Goal: Task Accomplishment & Management: Complete application form

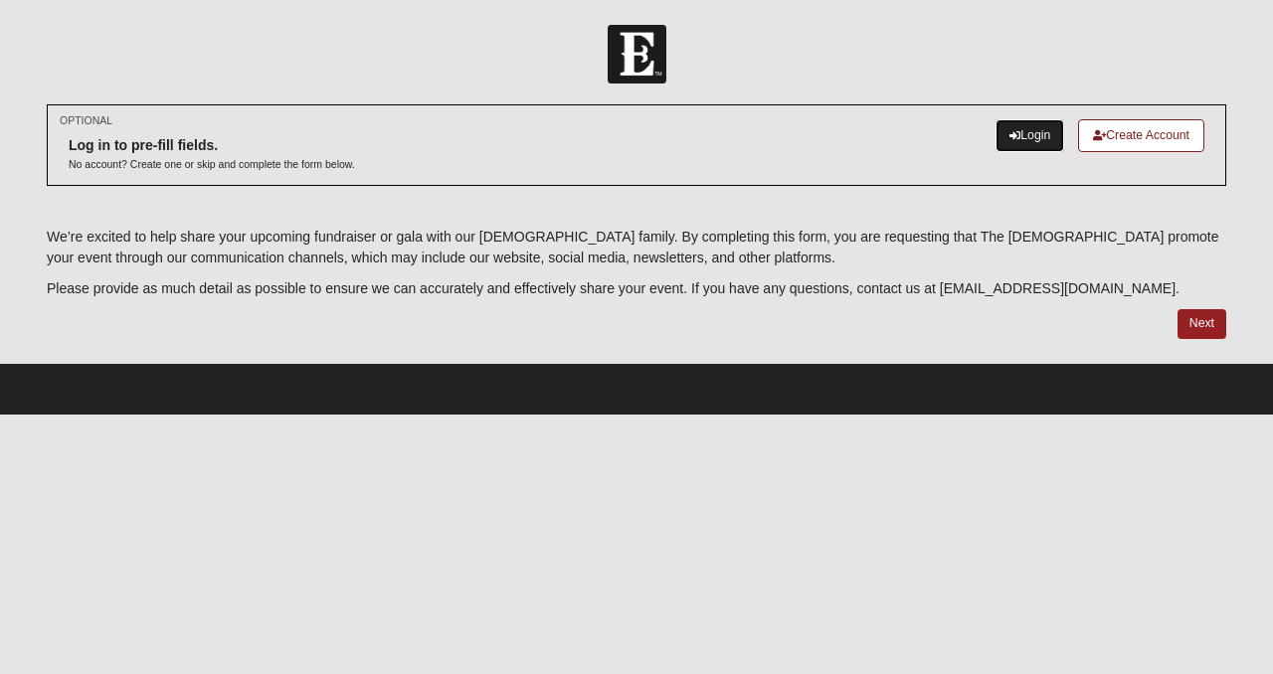
click at [1046, 134] on link "Login" at bounding box center [1030, 135] width 69 height 33
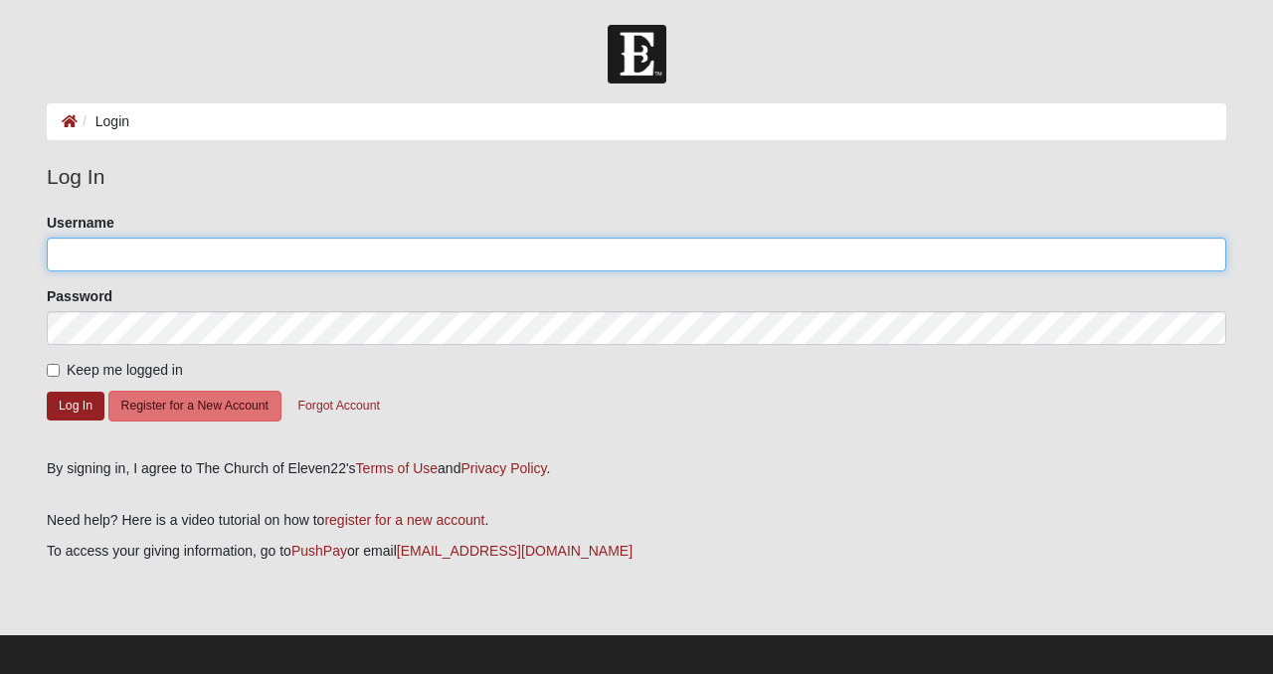
type input "Isaiah117house"
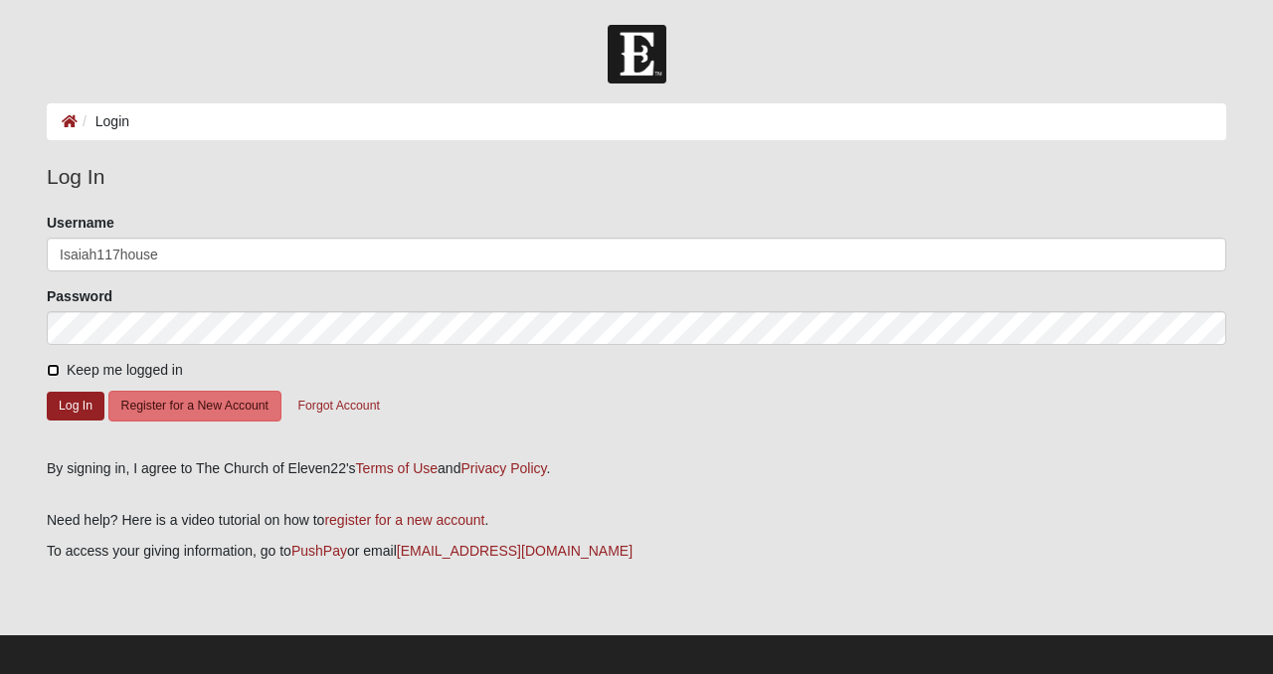
click at [53, 367] on input "Keep me logged in" at bounding box center [53, 370] width 13 height 13
checkbox input "true"
click at [69, 402] on button "Log In" at bounding box center [76, 406] width 58 height 29
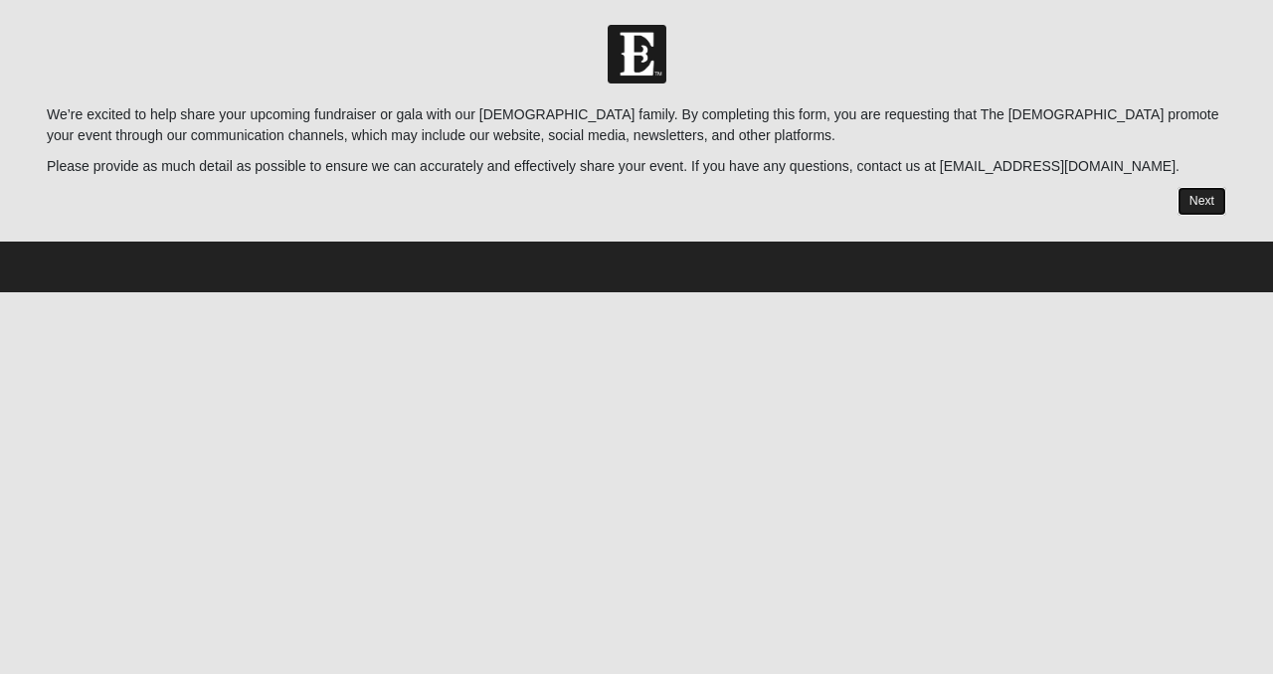
click at [1200, 201] on link "Next" at bounding box center [1202, 201] width 49 height 29
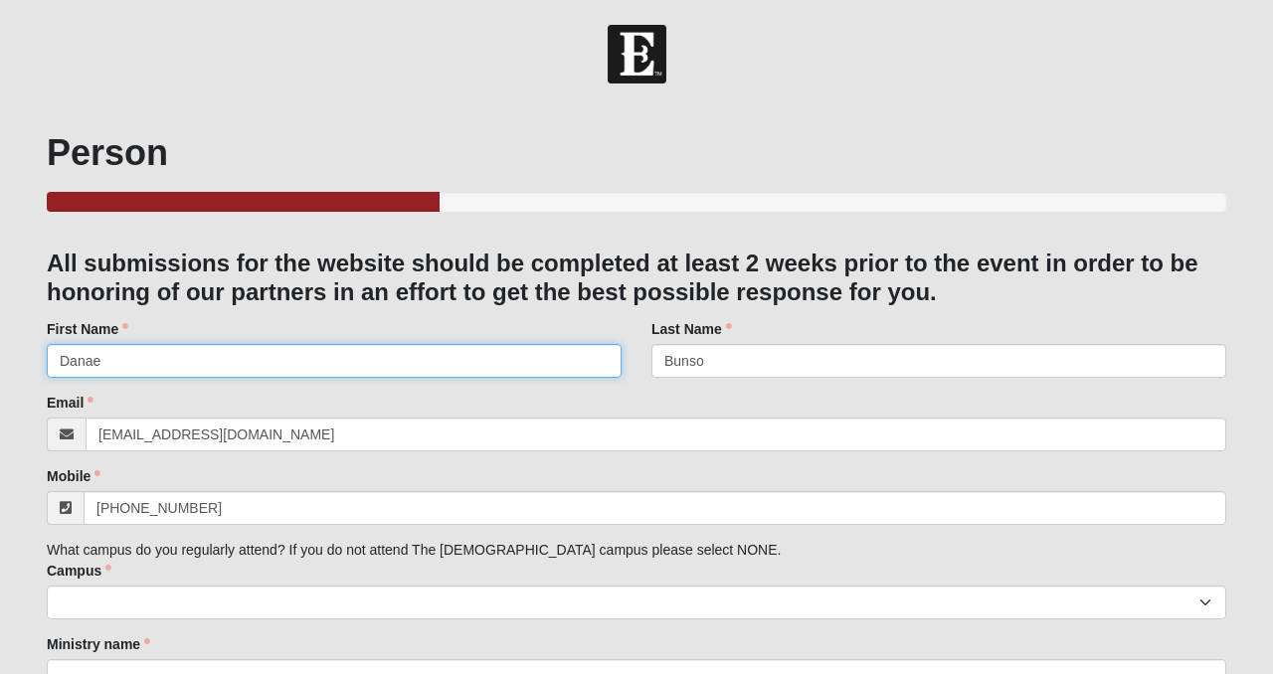
drag, startPoint x: 108, startPoint y: 362, endPoint x: 24, endPoint y: 348, distance: 85.7
type input "Shante"
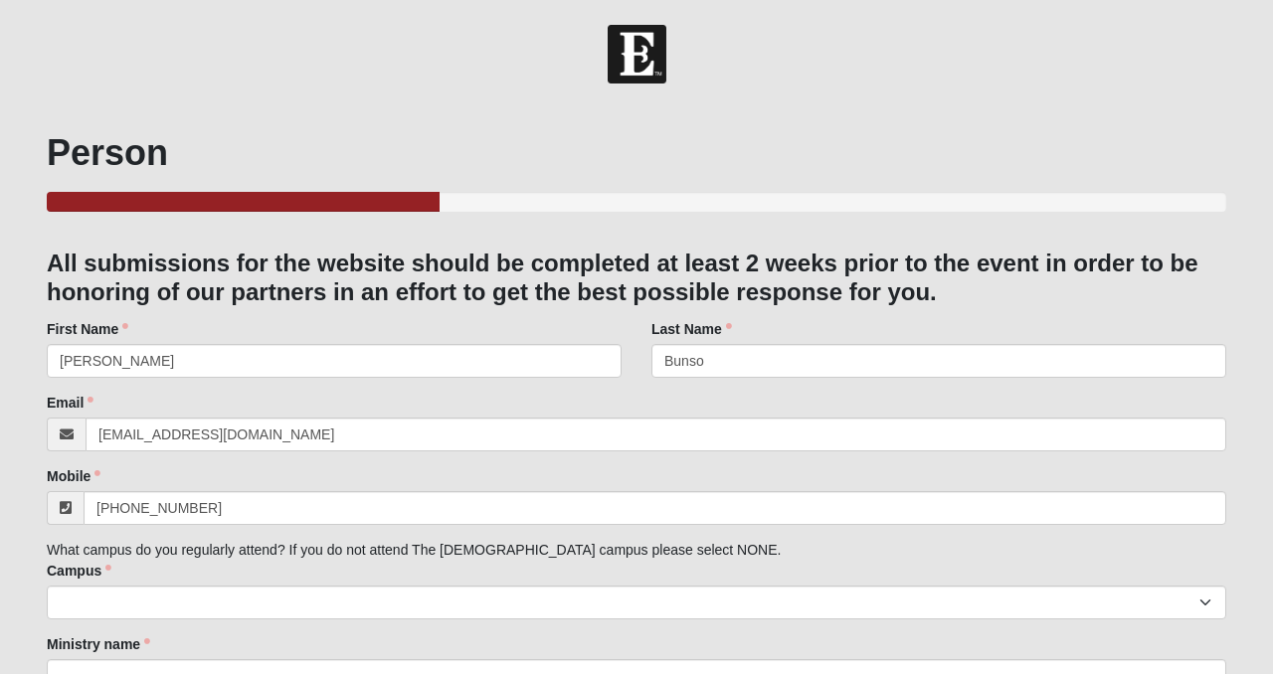
type textarea "3724 Marbon Road"
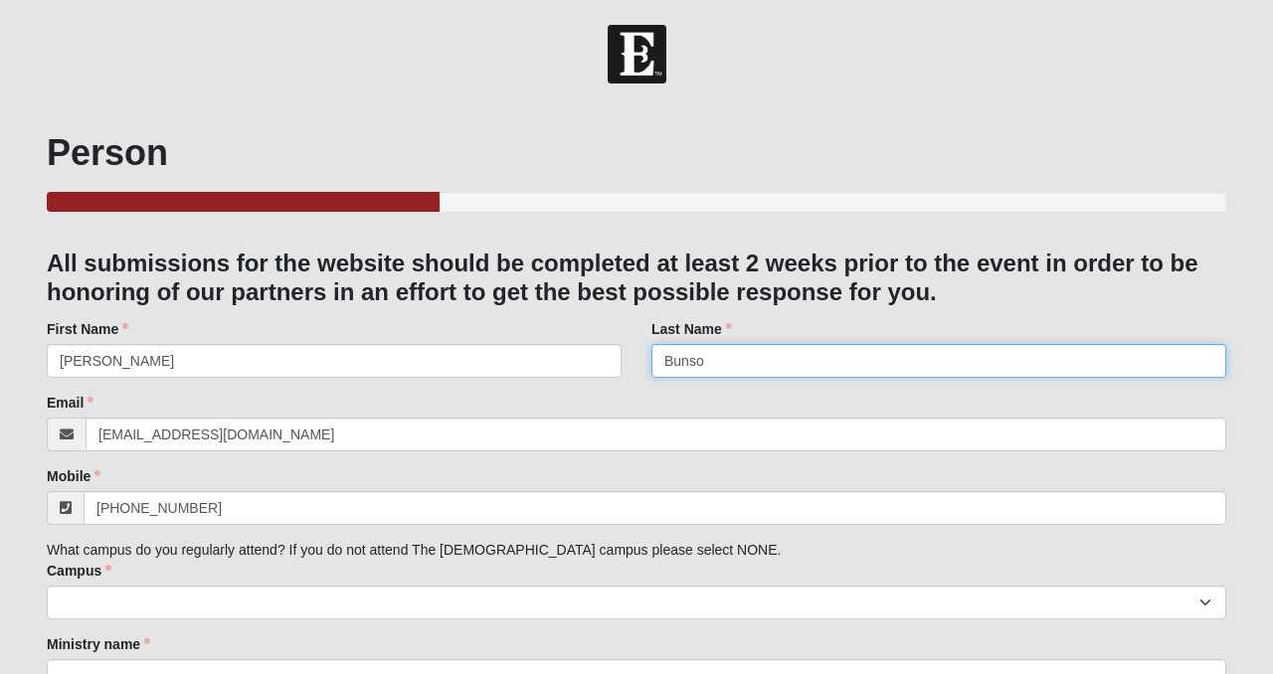
drag, startPoint x: 778, startPoint y: 358, endPoint x: 597, endPoint y: 355, distance: 181.1
click at [601, 362] on div "First Name Shante First Name is required. Last Name Bunso Last Name is required." at bounding box center [637, 356] width 1210 height 74
type input "McCleod"
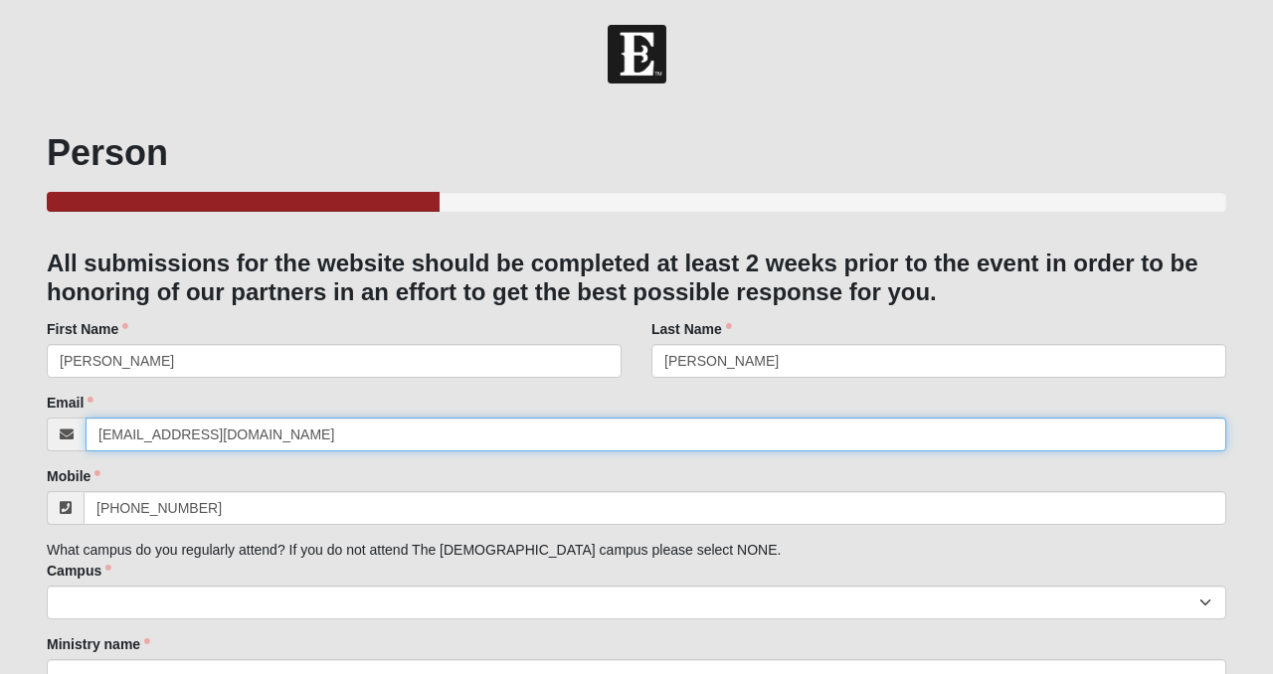
click at [179, 439] on input "danae.bunso@isaiah117house.com" at bounding box center [656, 435] width 1141 height 34
type input "Shante.McCleod@isaiah117house.com"
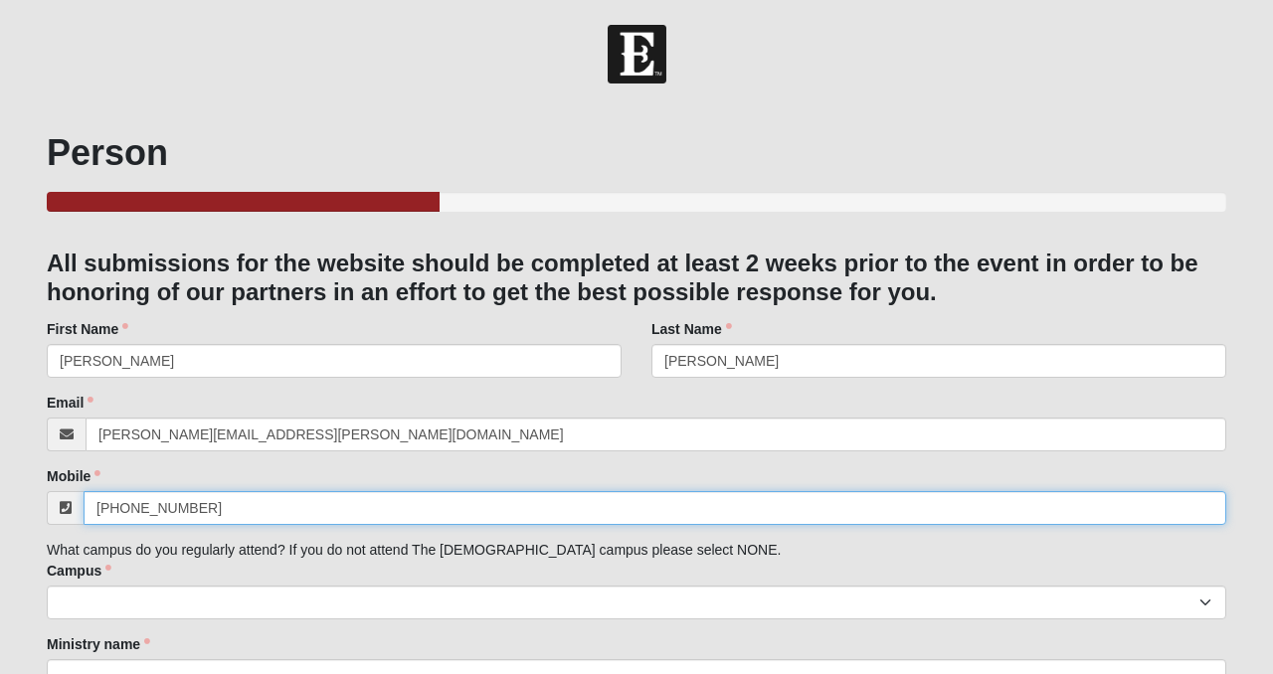
drag, startPoint x: 203, startPoint y: 513, endPoint x: 132, endPoint y: 502, distance: 71.5
click at [132, 503] on input "(904) 535-6405" at bounding box center [655, 508] width 1143 height 34
click at [157, 508] on input "(904) 7078427" at bounding box center [655, 508] width 1143 height 34
type input "(904) 707-8427"
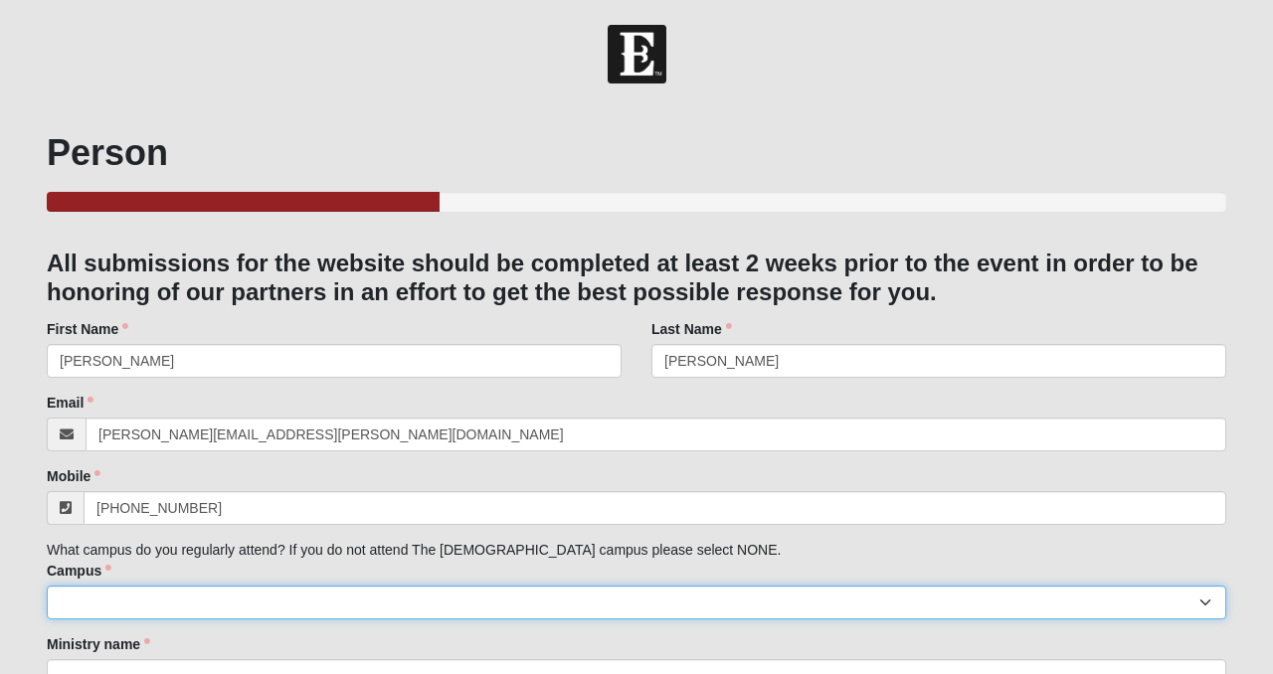
click at [140, 600] on select "Arlington Baymeadows Eleven22 Online Fleming Island Jesup Mandarin North Jax Or…" at bounding box center [637, 603] width 1180 height 34
click at [299, 596] on select "Arlington Baymeadows Eleven22 Online Fleming Island Jesup Mandarin North Jax Or…" at bounding box center [637, 603] width 1180 height 34
select select "14"
click at [47, 586] on select "Arlington Baymeadows Eleven22 Online Fleming Island Jesup Mandarin North Jax Or…" at bounding box center [637, 603] width 1180 height 34
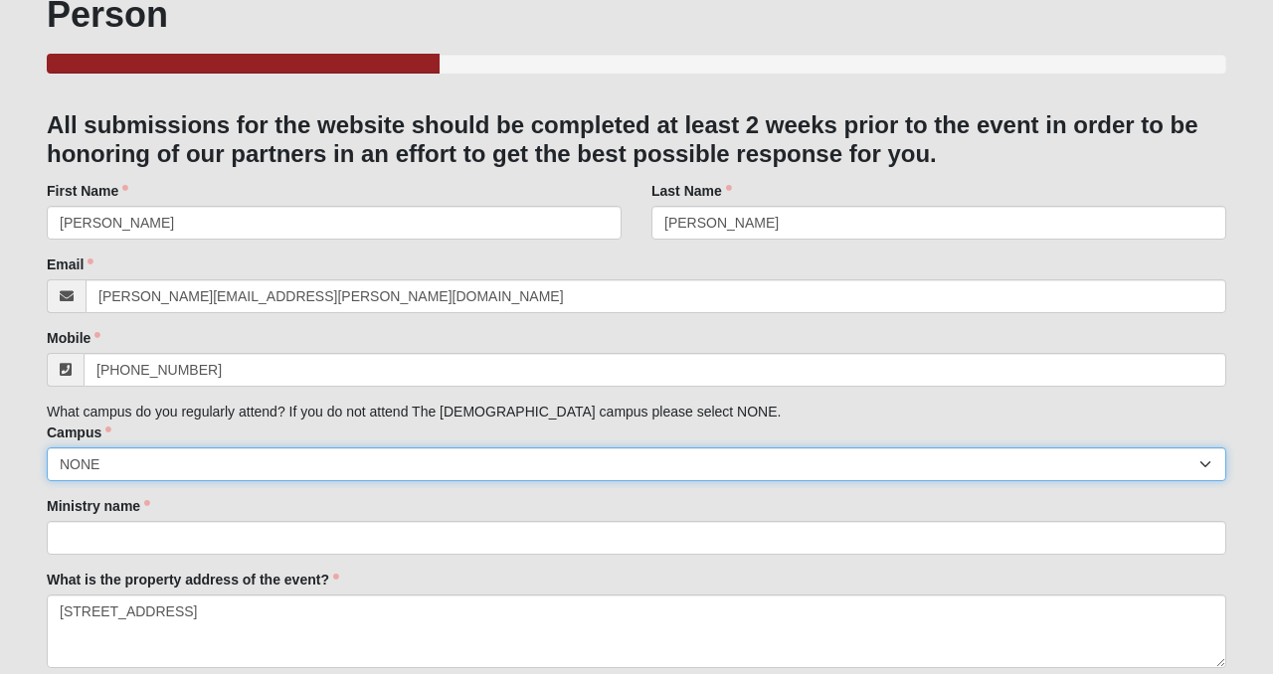
scroll to position [142, 0]
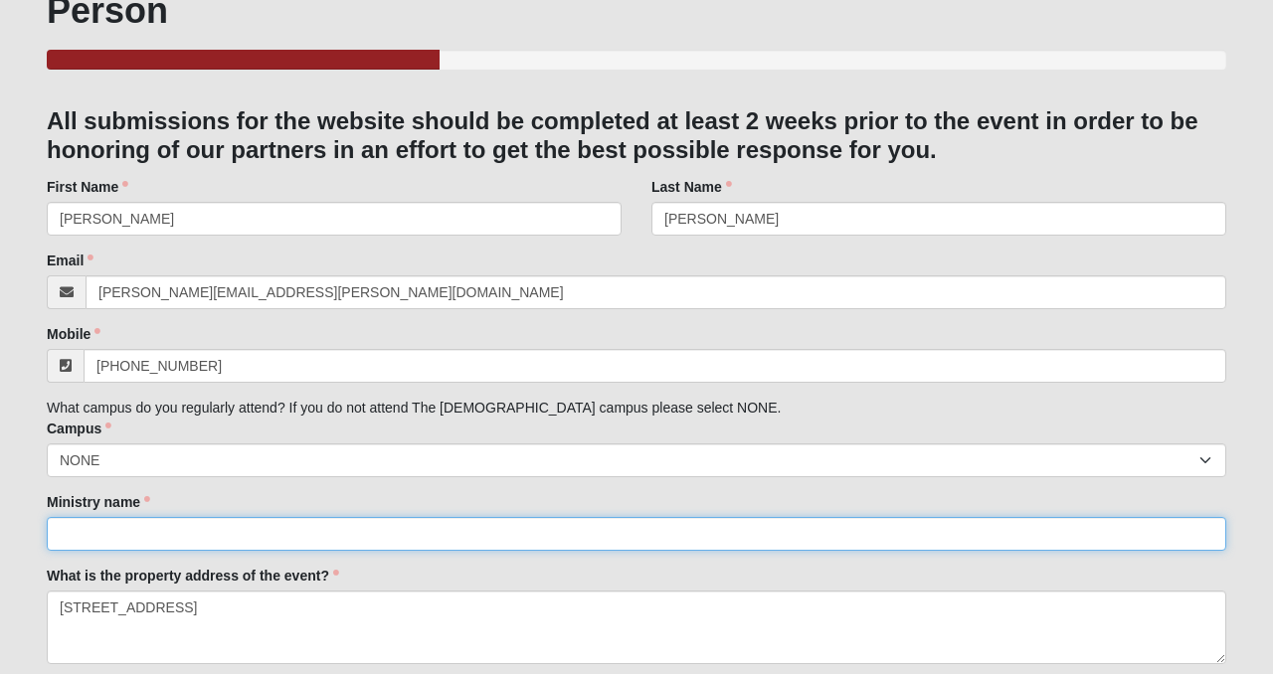
click at [282, 540] on input "Ministry name" at bounding box center [637, 534] width 1180 height 34
type input "Isaiah 117 House"
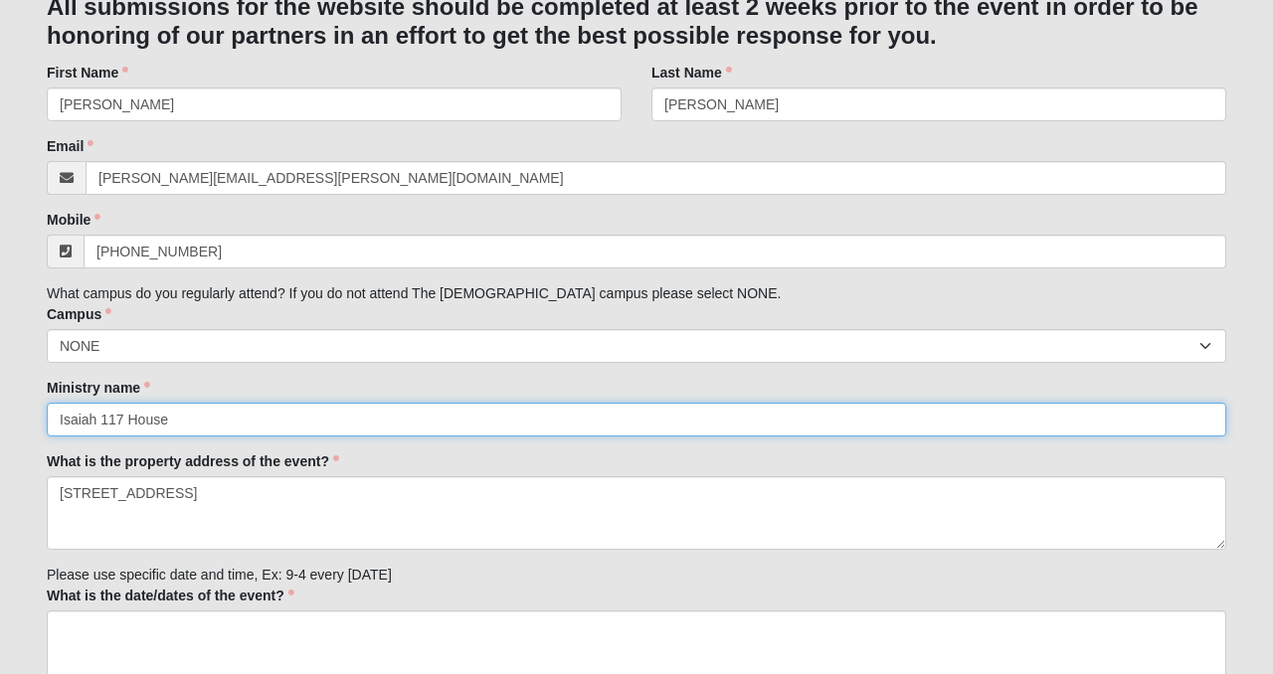
scroll to position [261, 0]
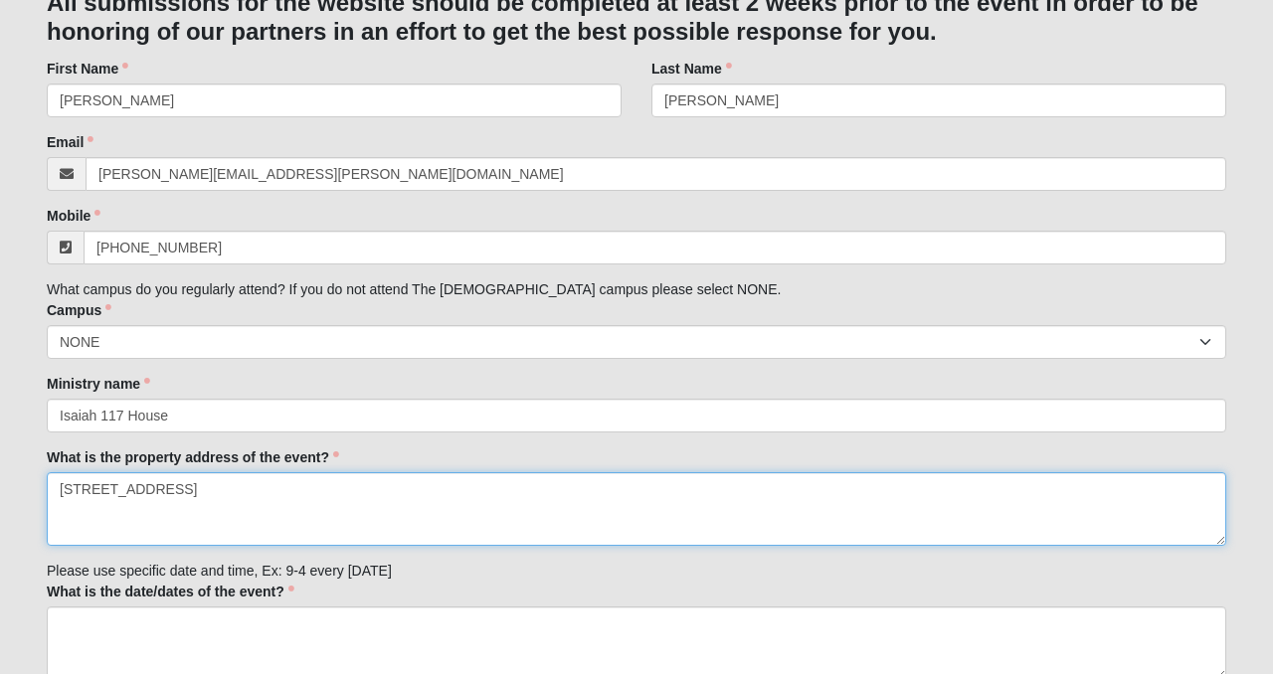
drag, startPoint x: 212, startPoint y: 487, endPoint x: 46, endPoint y: 491, distance: 166.2
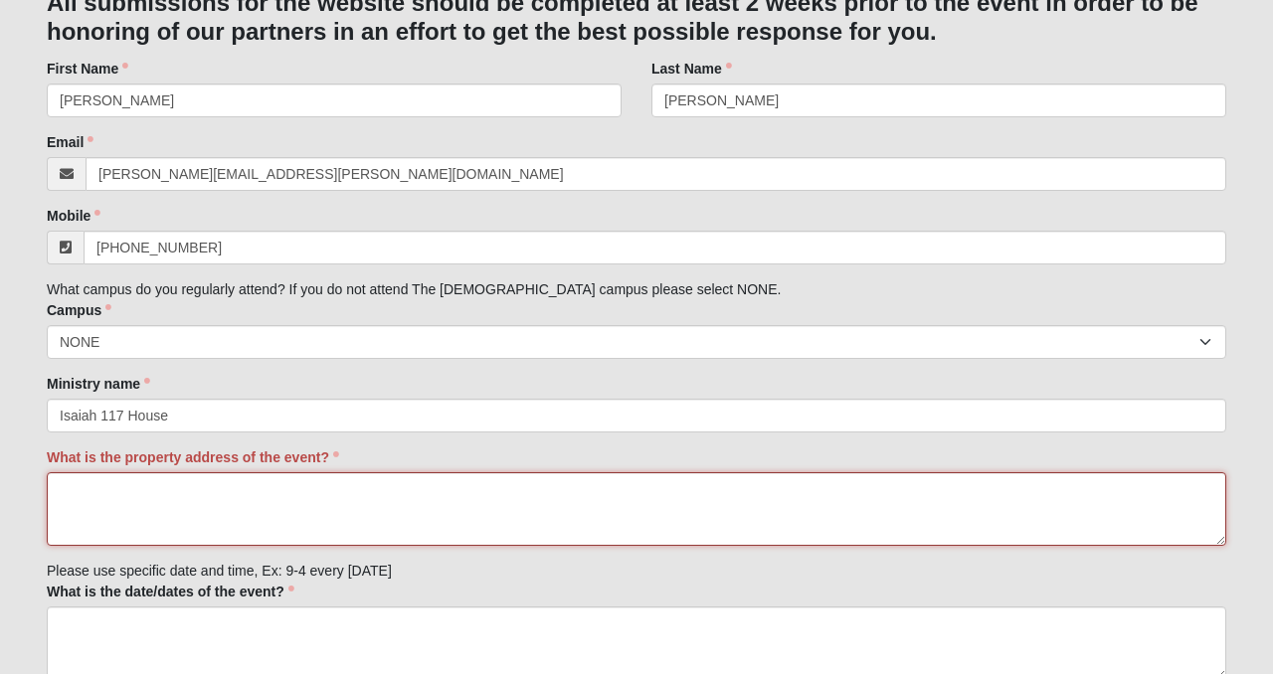
paste textarea "490 Chandler Oaks Ln, St. Augustine, FL 32092"
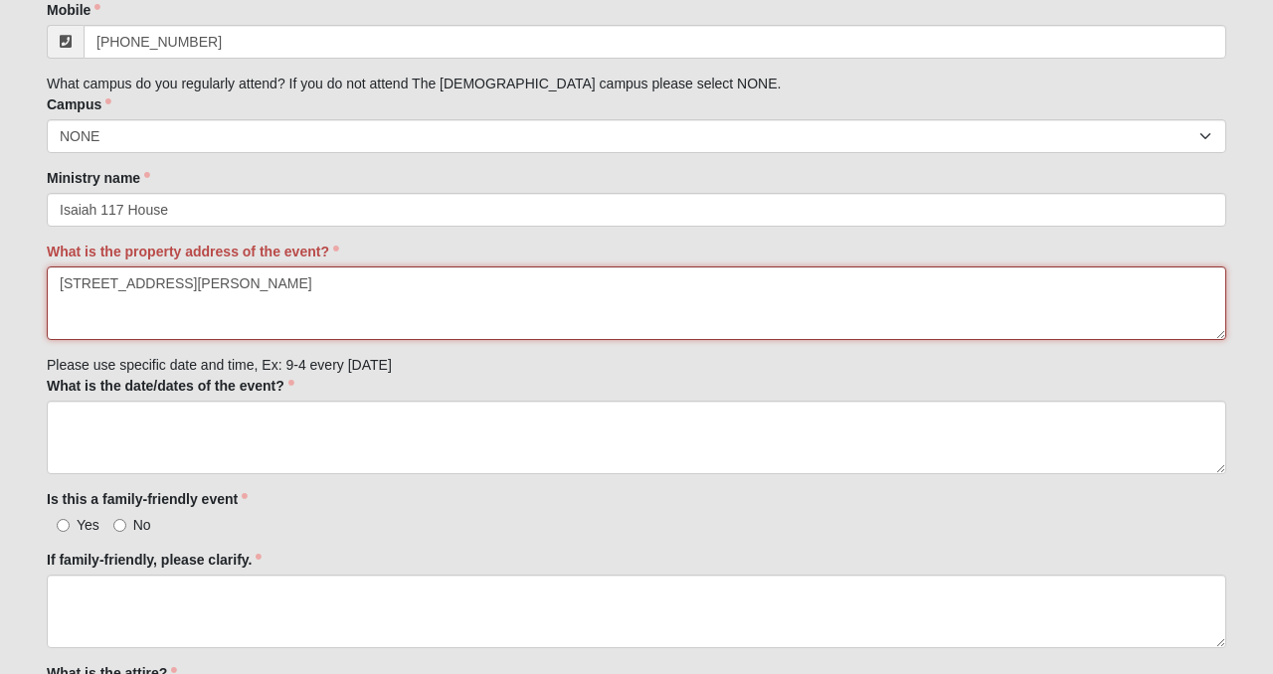
scroll to position [468, 0]
type textarea "490 Chandler Oaks Ln, St. Augustine, FL 32092"
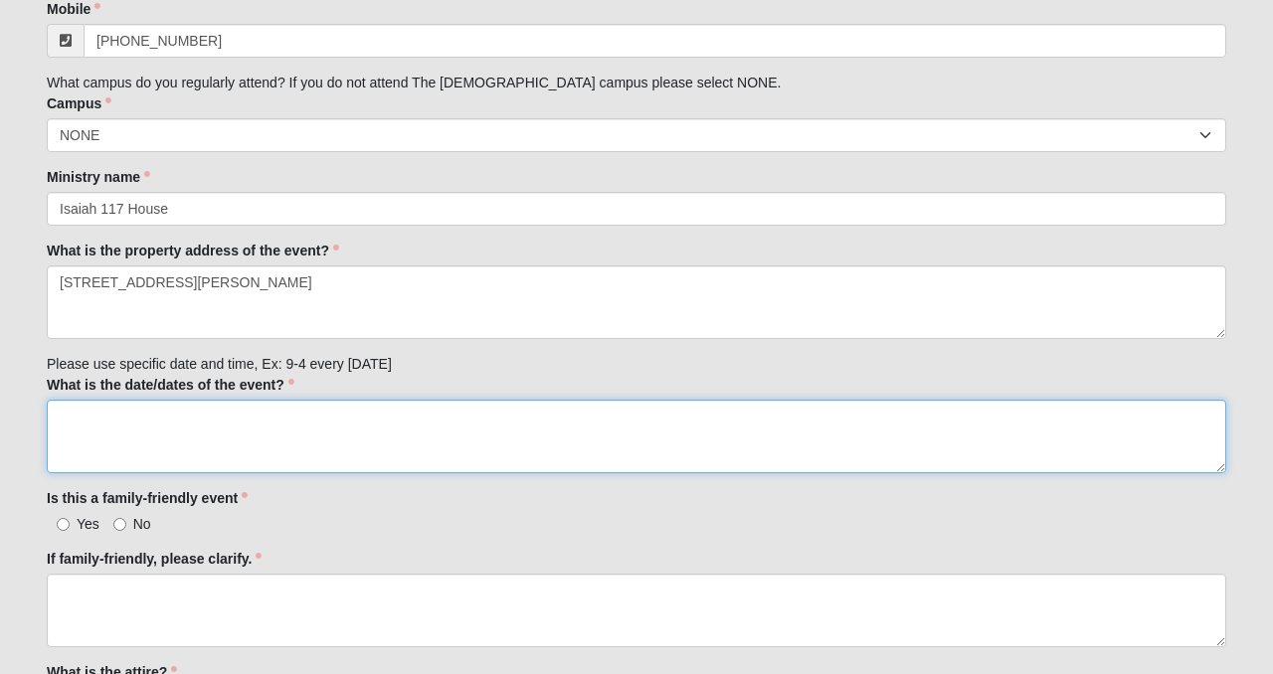
click at [185, 423] on textarea "What is the date/dates of the event?" at bounding box center [637, 437] width 1180 height 74
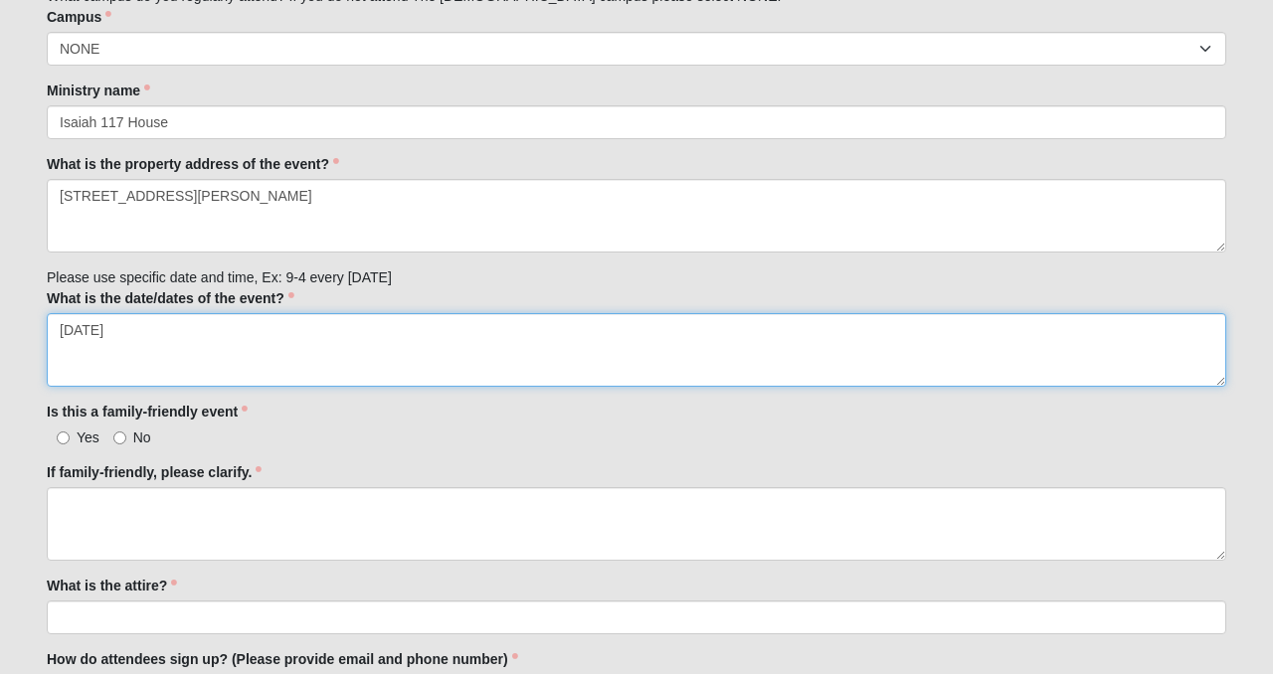
scroll to position [558, 0]
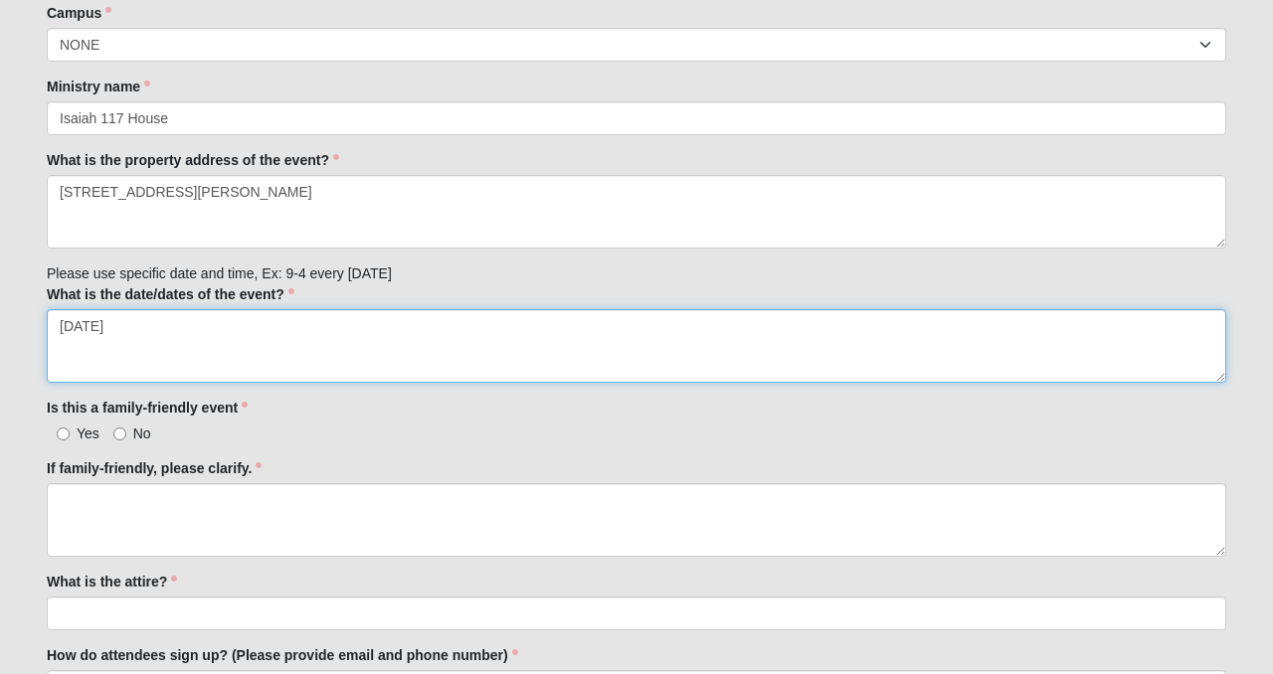
type textarea "10/17/25"
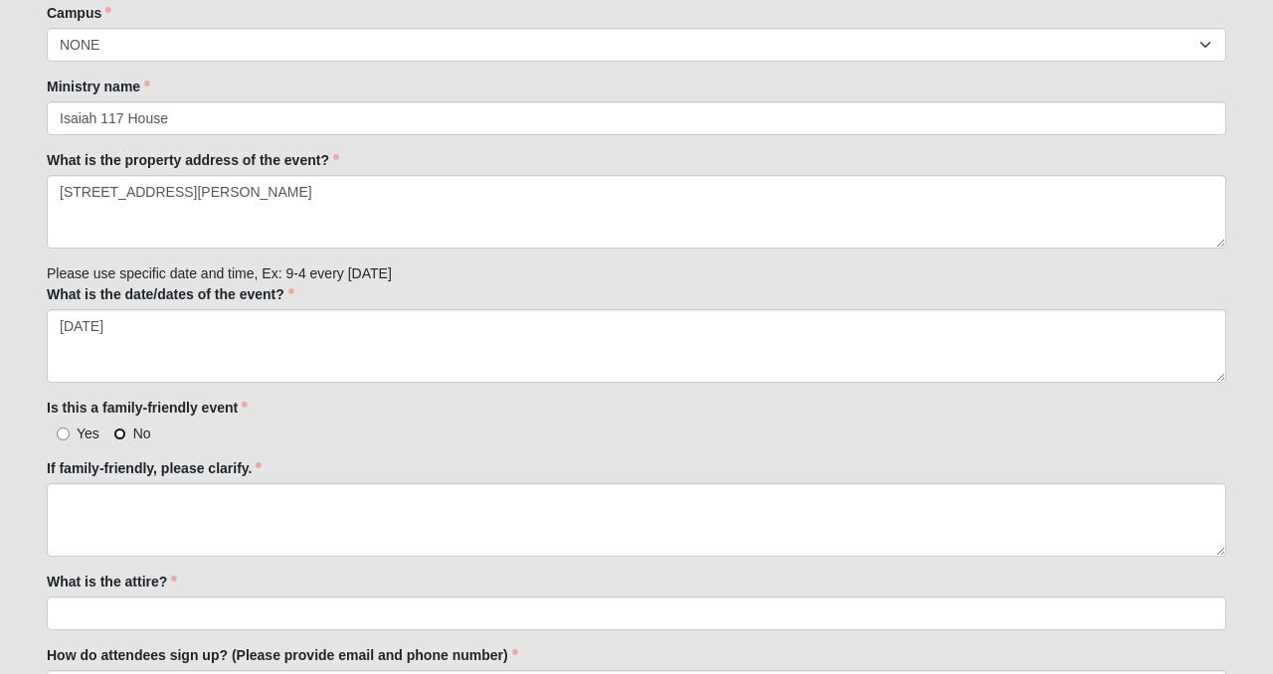
click at [121, 432] on input "No" at bounding box center [119, 434] width 13 height 13
radio input "true"
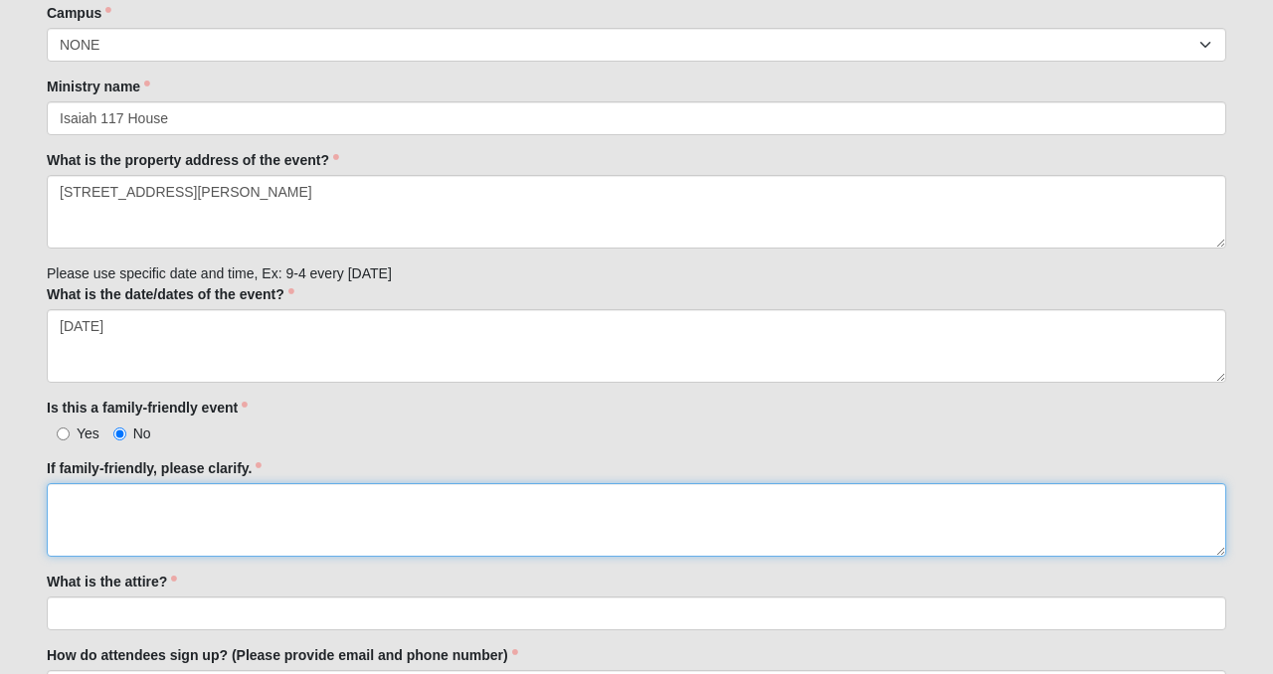
click at [104, 510] on textarea "If family-friendly, please clarify." at bounding box center [637, 520] width 1180 height 74
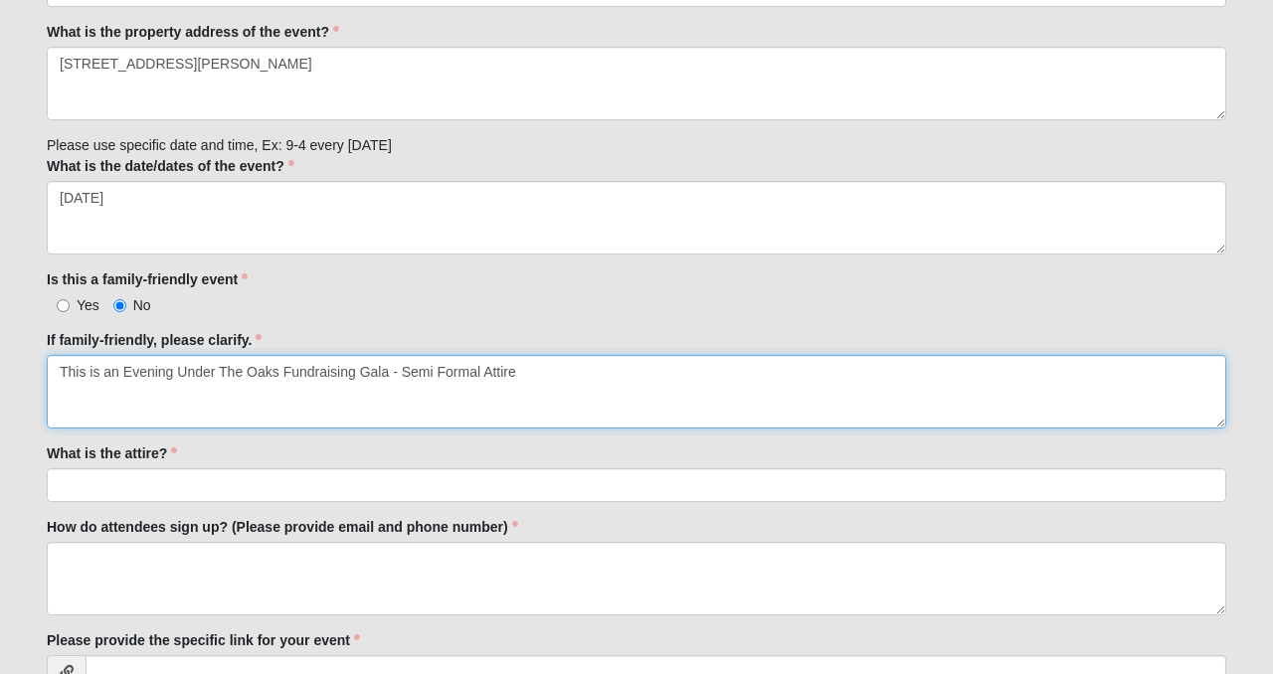
scroll to position [699, 0]
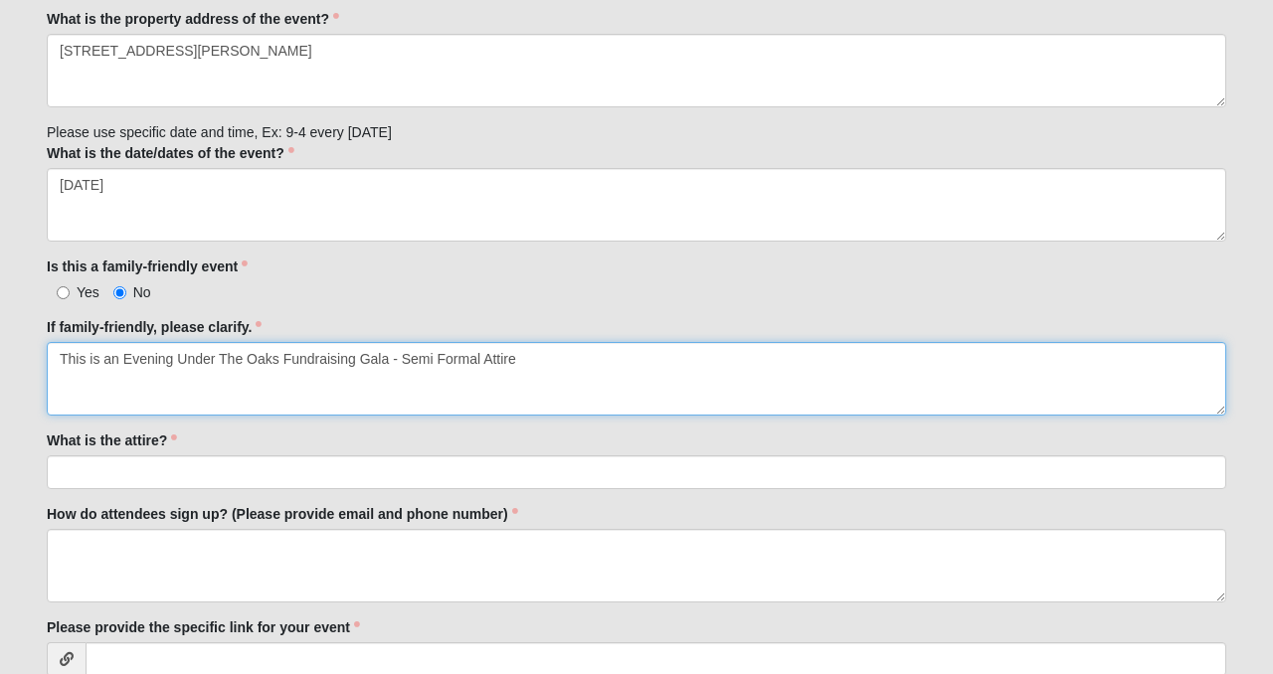
drag, startPoint x: 518, startPoint y: 351, endPoint x: 394, endPoint y: 350, distance: 124.4
click at [395, 352] on textarea "This is an Evening Under The Oaks Fundraising Gala - Semi Formal Attire" at bounding box center [637, 379] width 1180 height 74
type textarea "This is an Evening Under The Oaks Fundraising Gala - Semi Formal Attire"
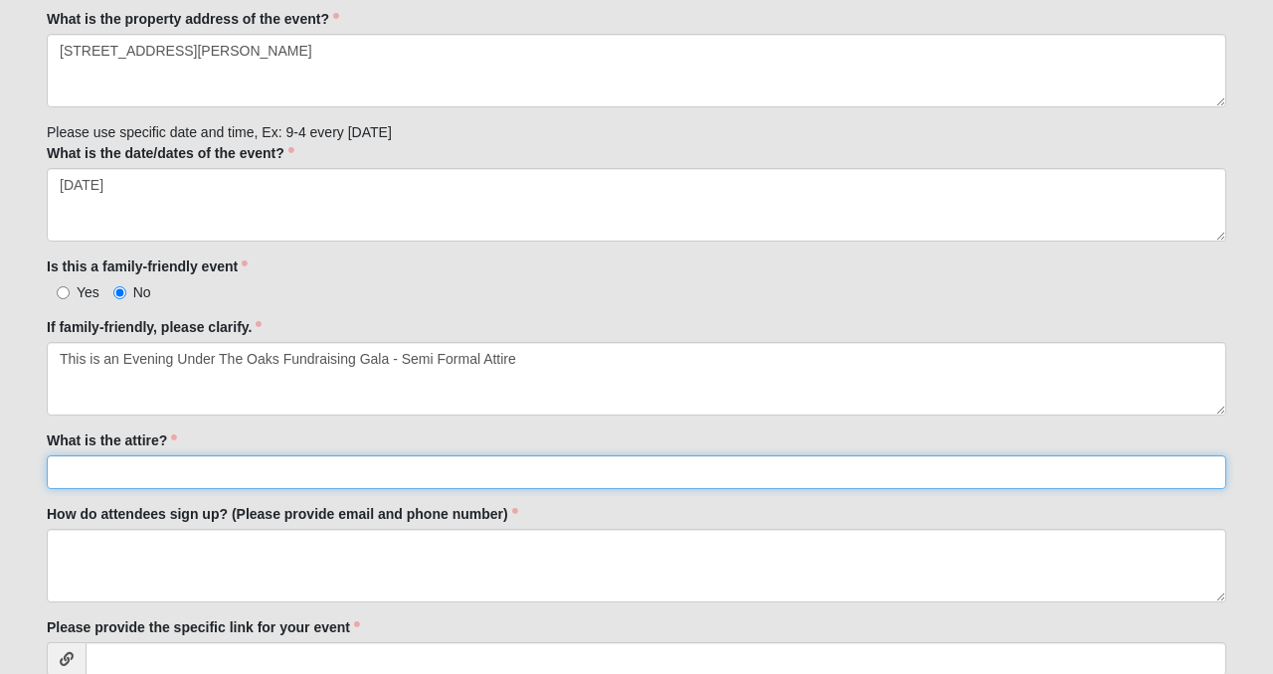
click at [257, 468] on input "What is the attire?" at bounding box center [637, 473] width 1180 height 34
paste input "Semi Formal Attire"
type input "Semi Formal Attire"
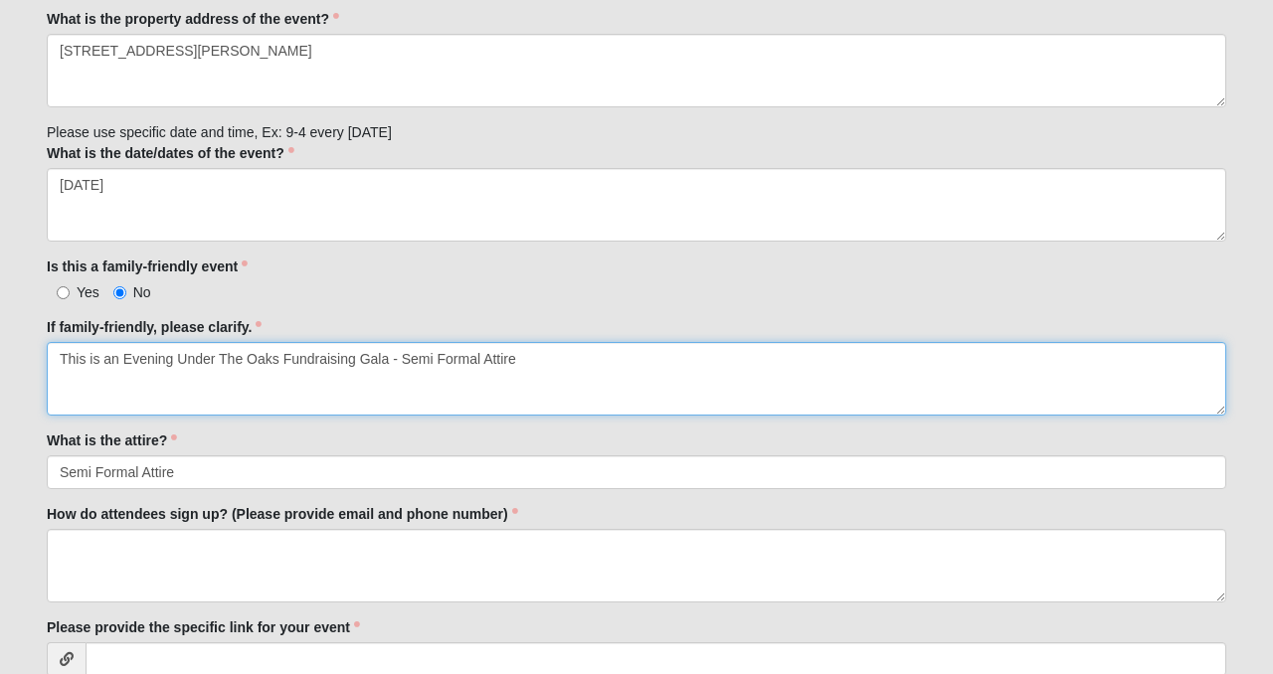
click at [526, 364] on textarea "This is an Evening Under The Oaks Fundraising Gala - Semi Formal Attire" at bounding box center [637, 379] width 1180 height 74
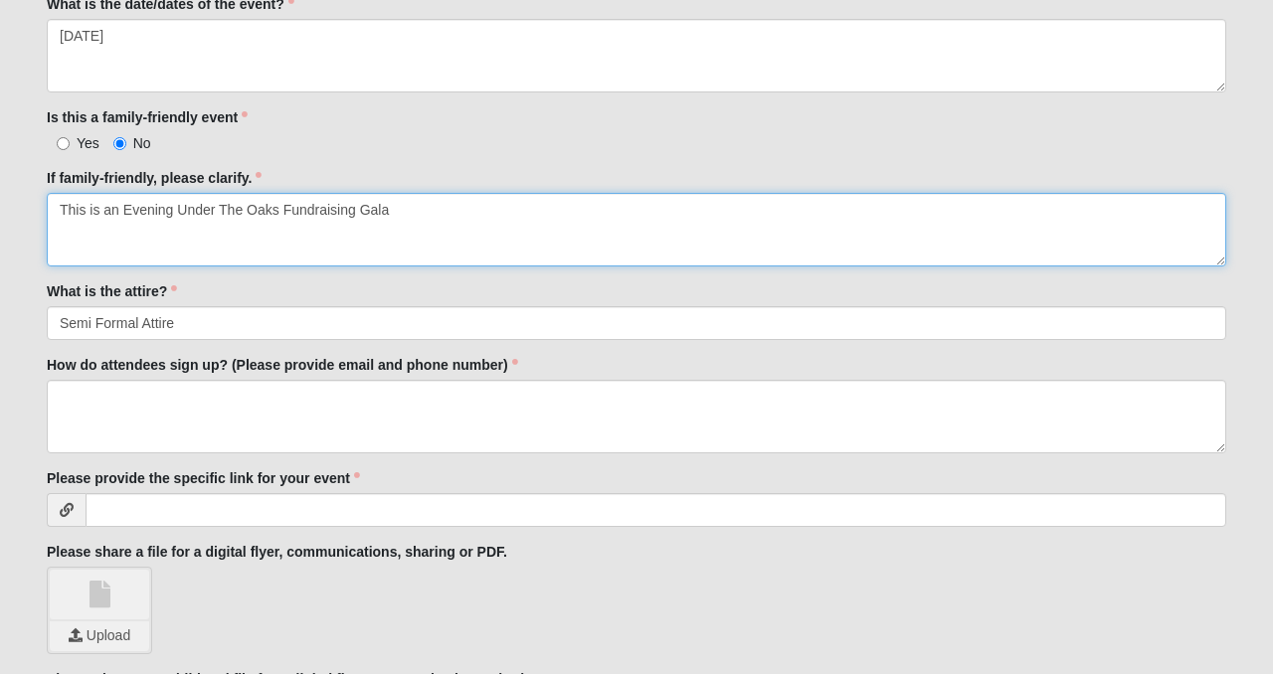
scroll to position [856, 0]
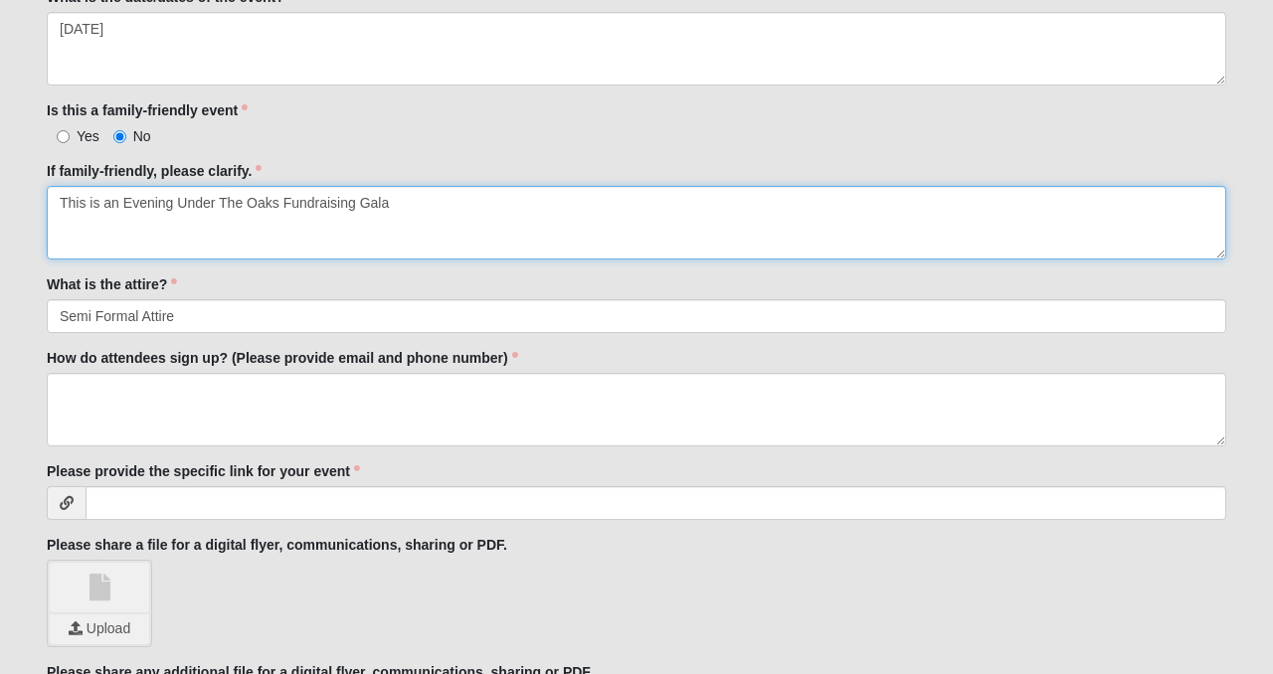
type textarea "This is an Evening Under The Oaks Fundraising Gala"
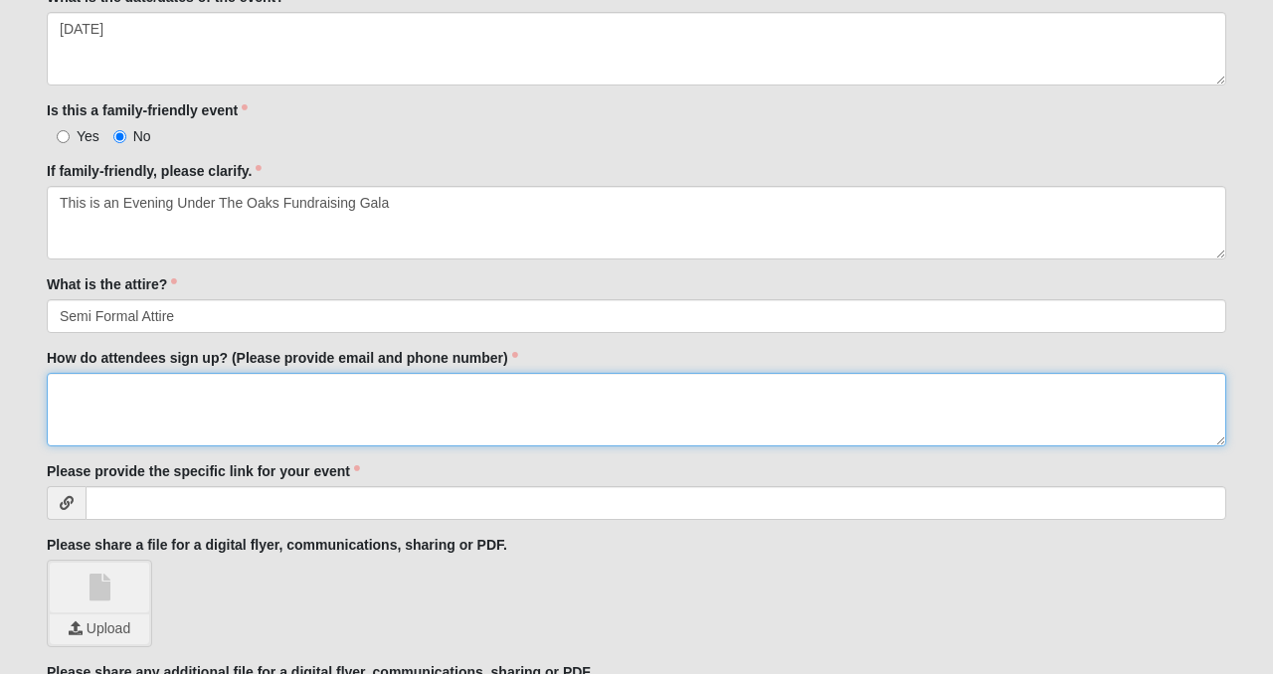
click at [146, 394] on textarea "How do attendees sign up? (Please provide email and phone number)" at bounding box center [637, 410] width 1180 height 74
paste textarea "https://support.isaiah117house.com/event/an-evening-under-the-oaks-gala/e702809"
type textarea "https://support.isaiah117house.com/event/an-evening-under-the-oaks-gala/e702809"
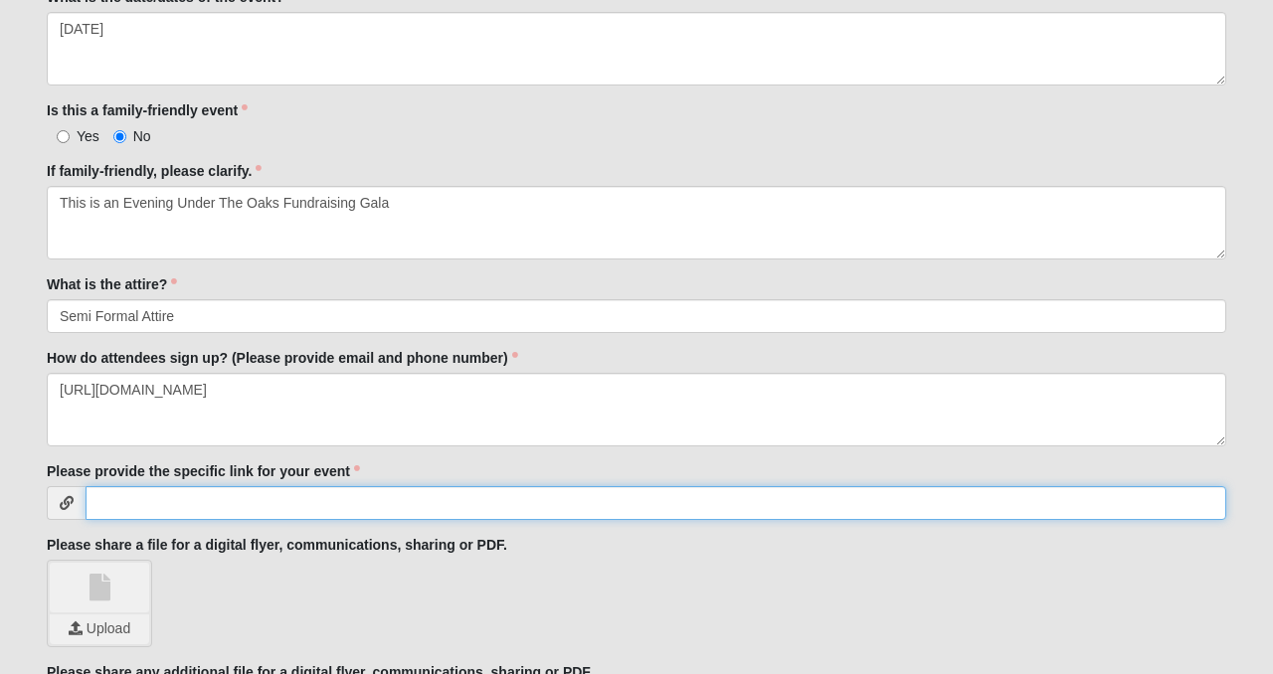
click at [195, 501] on input "Please provide the specific link for your event" at bounding box center [656, 503] width 1141 height 34
paste input "https://support.isaiah117house.com/event/an-evening-under-the-oaks-gala/e702809"
type input "https://support.isaiah117house.com/event/an-evening-under-the-oaks-gala/e702809"
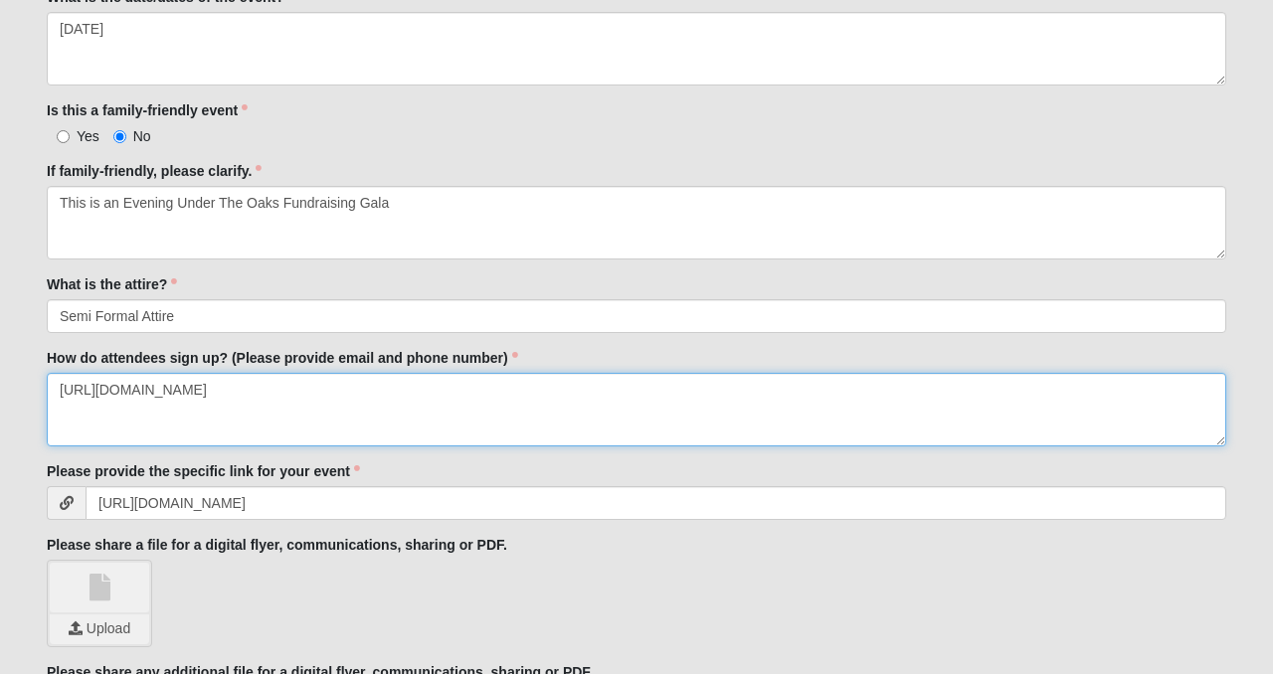
drag, startPoint x: 607, startPoint y: 389, endPoint x: 34, endPoint y: 368, distance: 573.4
click at [30, 366] on form "Hello Danae My Account Log Out Partner Events and Galas Events Partner Events a…" at bounding box center [636, 287] width 1273 height 2236
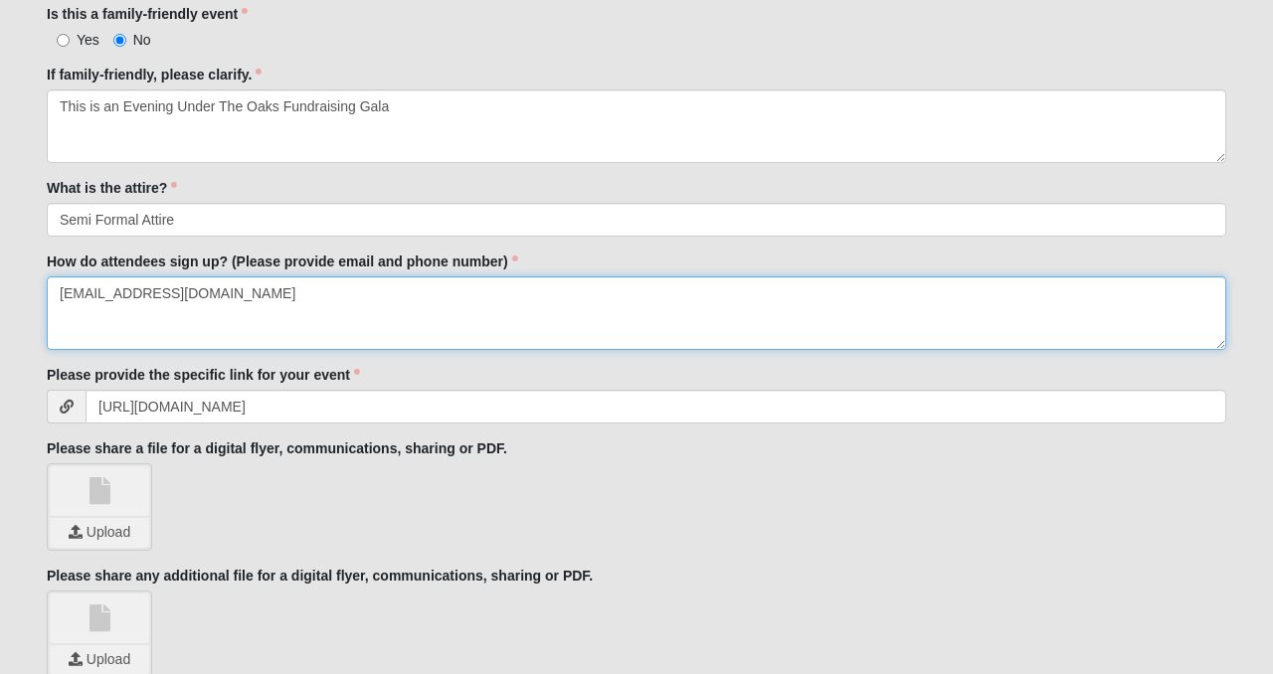
scroll to position [968, 0]
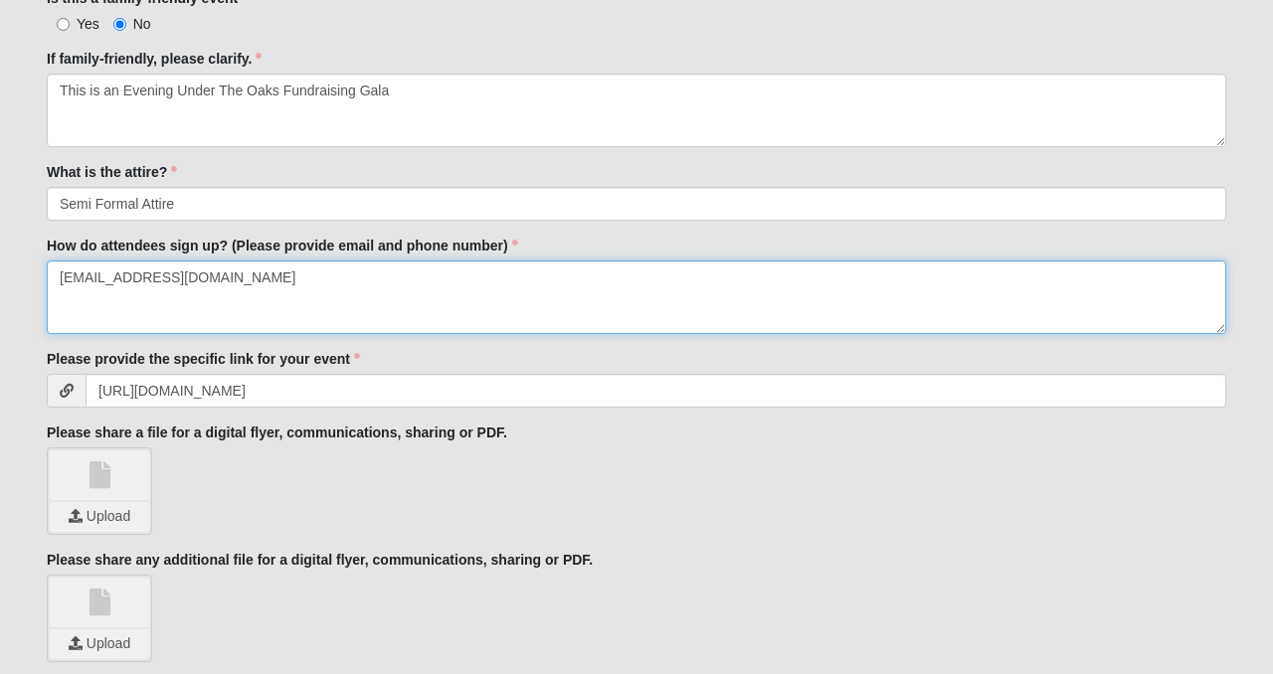
type textarea "DuvalFl@isaiah117house.com"
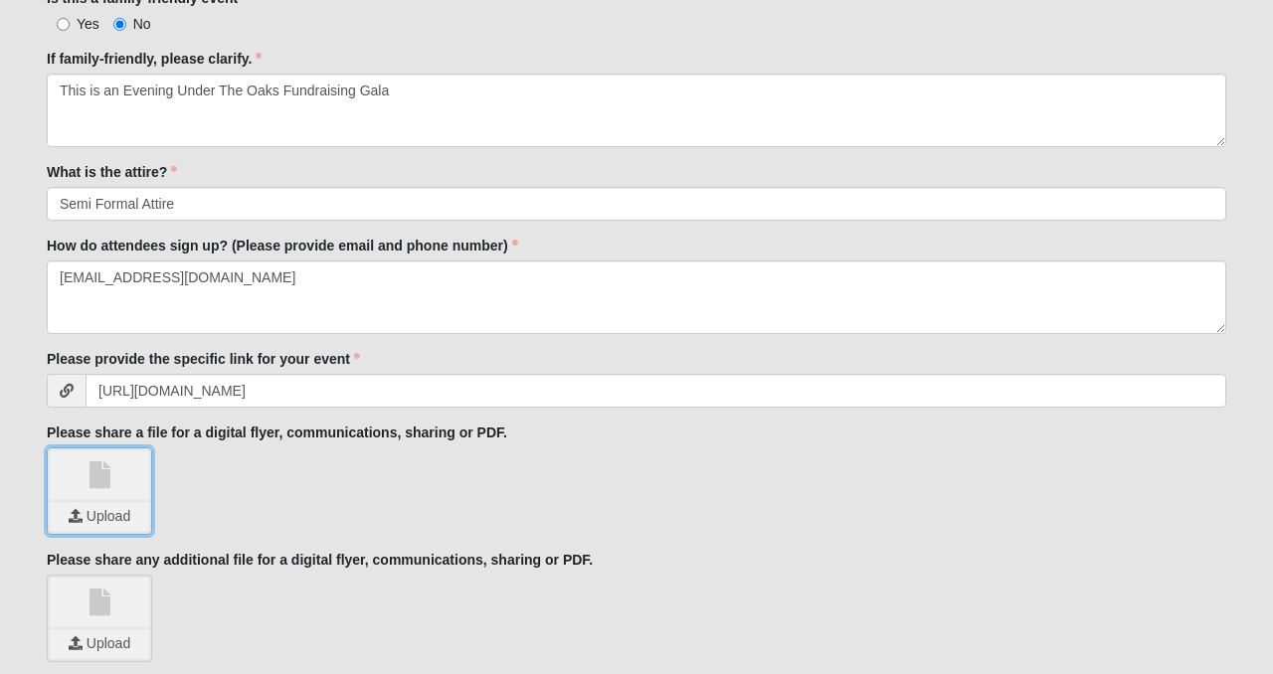
click at [105, 511] on input "file" at bounding box center [99, 517] width 99 height 30
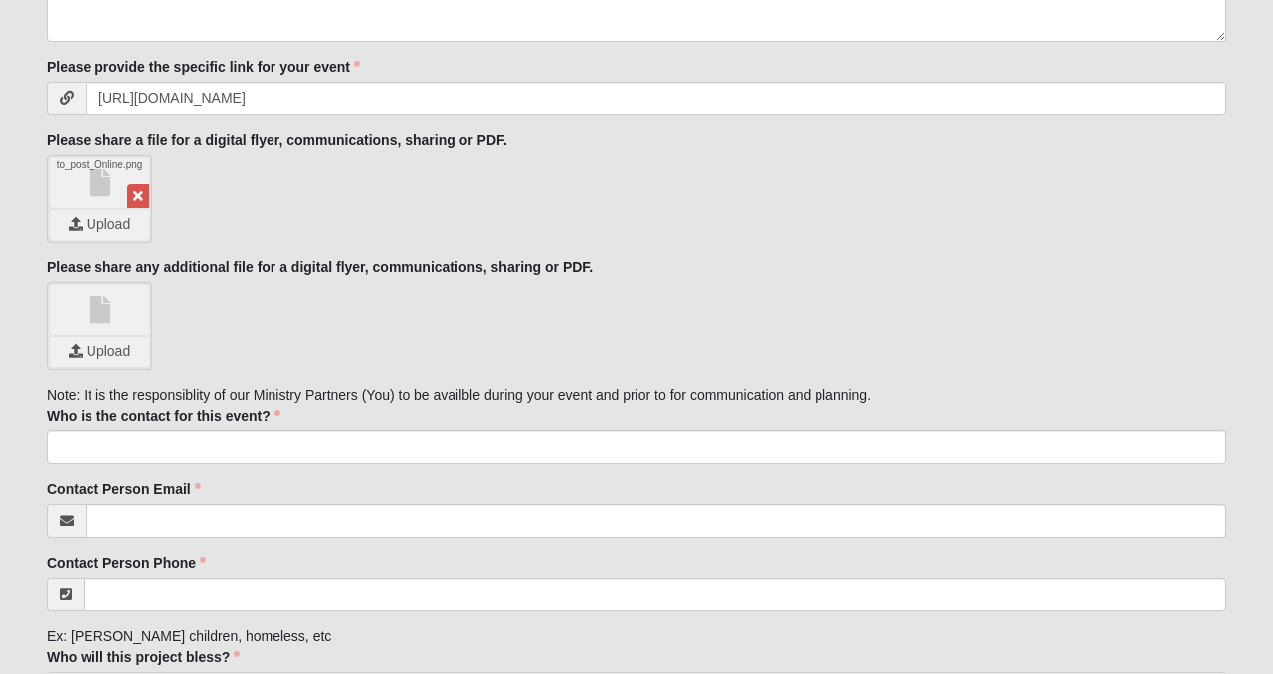
scroll to position [1262, 0]
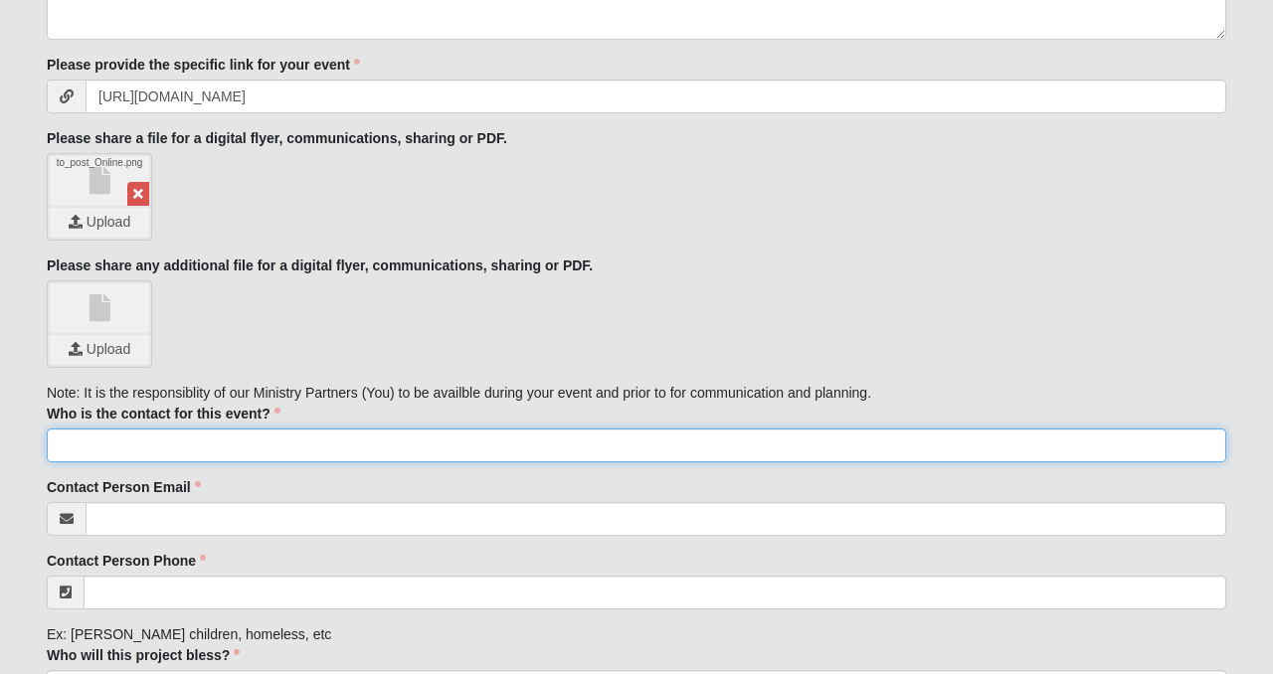
click at [91, 449] on input "Who is the contact for this event?" at bounding box center [637, 446] width 1180 height 34
click at [241, 437] on input "Shante McCleod" at bounding box center [637, 446] width 1180 height 34
type input "Shante McCleod"
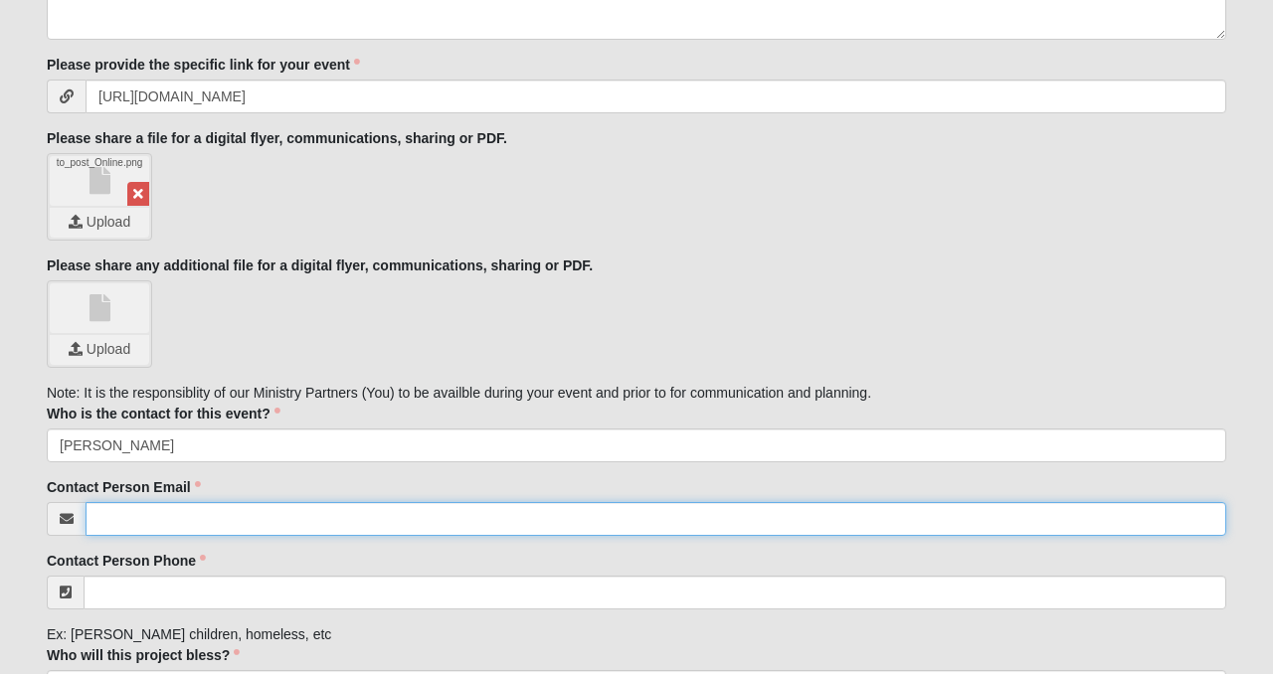
click at [533, 520] on input "Contact Person Email" at bounding box center [656, 519] width 1141 height 34
type input "Shante.McCleod@Isaiah117house.com"
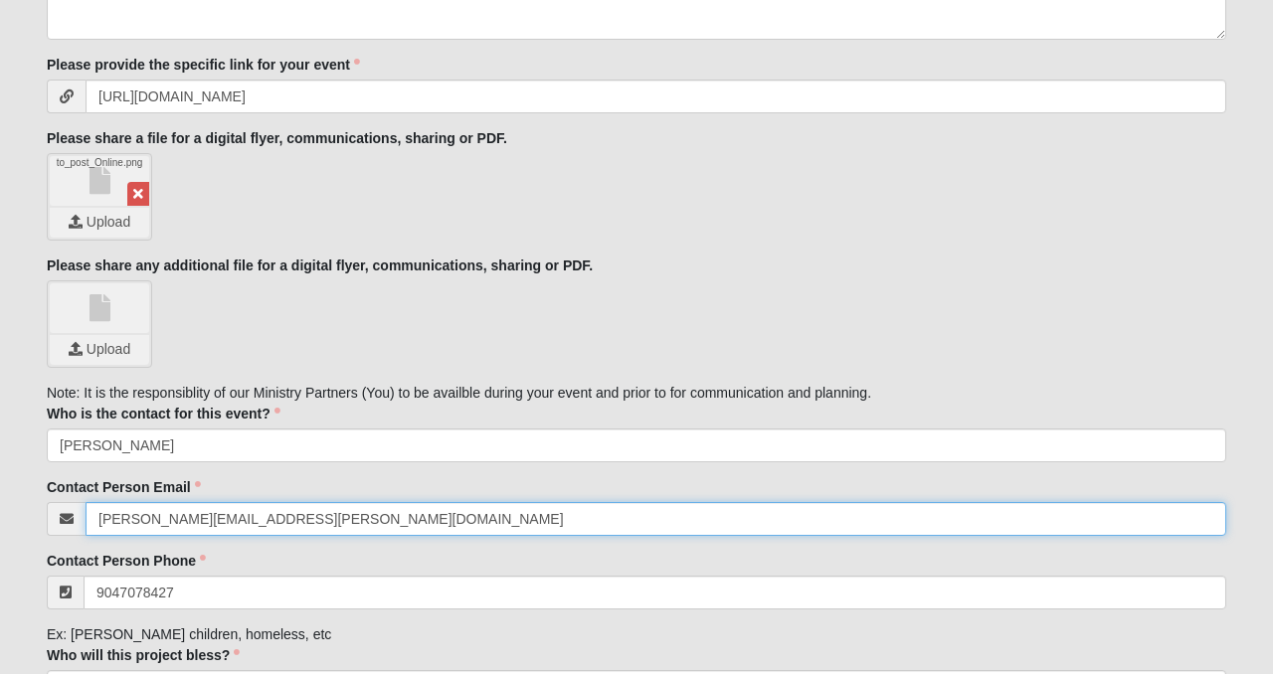
type input "(904) 707-8427"
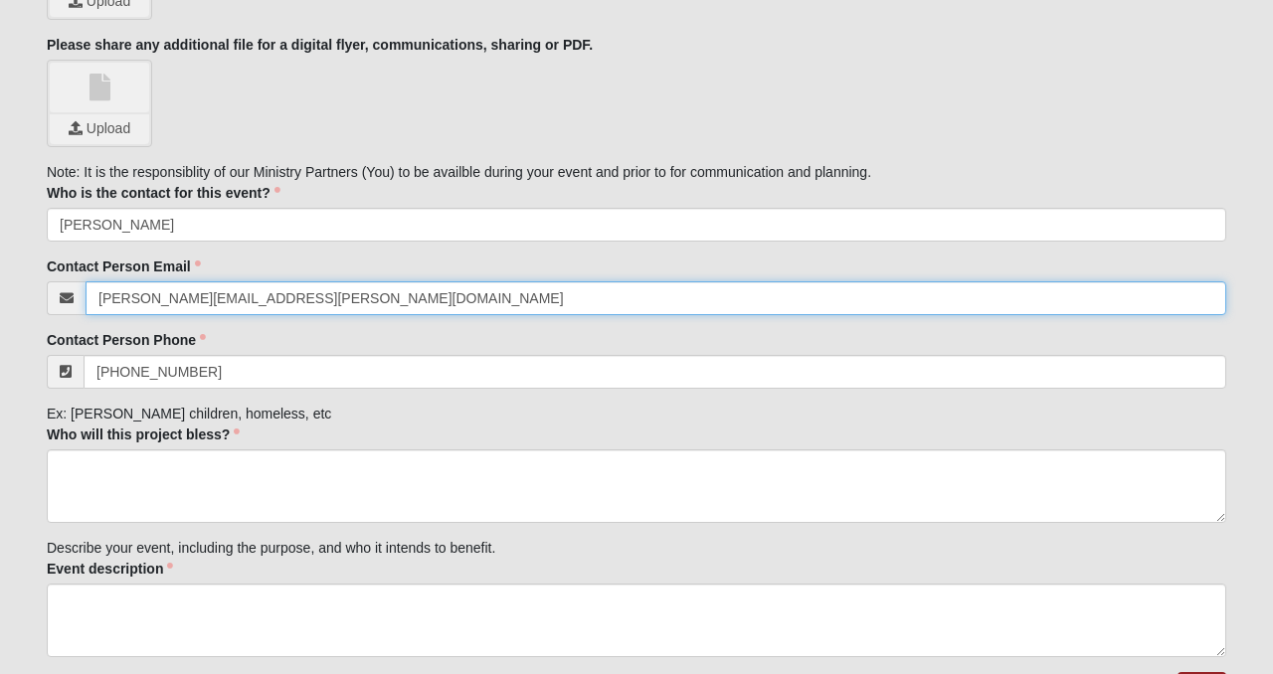
scroll to position [1487, 0]
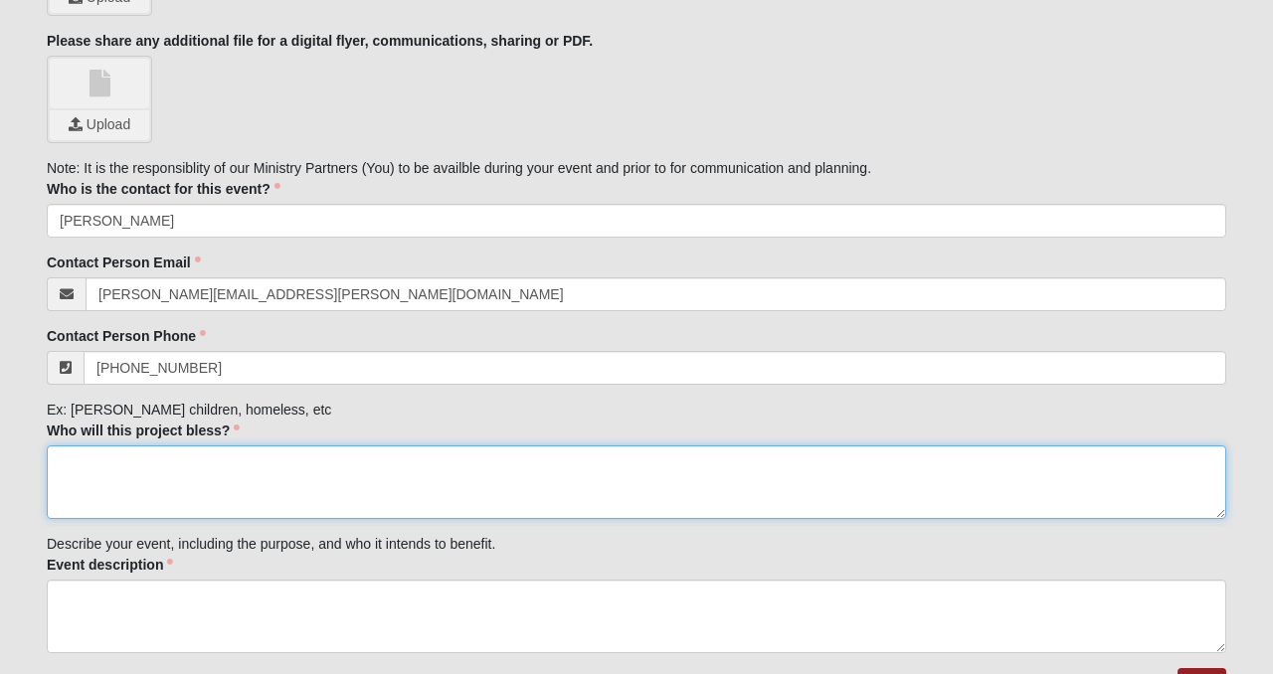
click at [260, 476] on textarea "Who will this project bless?" at bounding box center [637, 483] width 1180 height 74
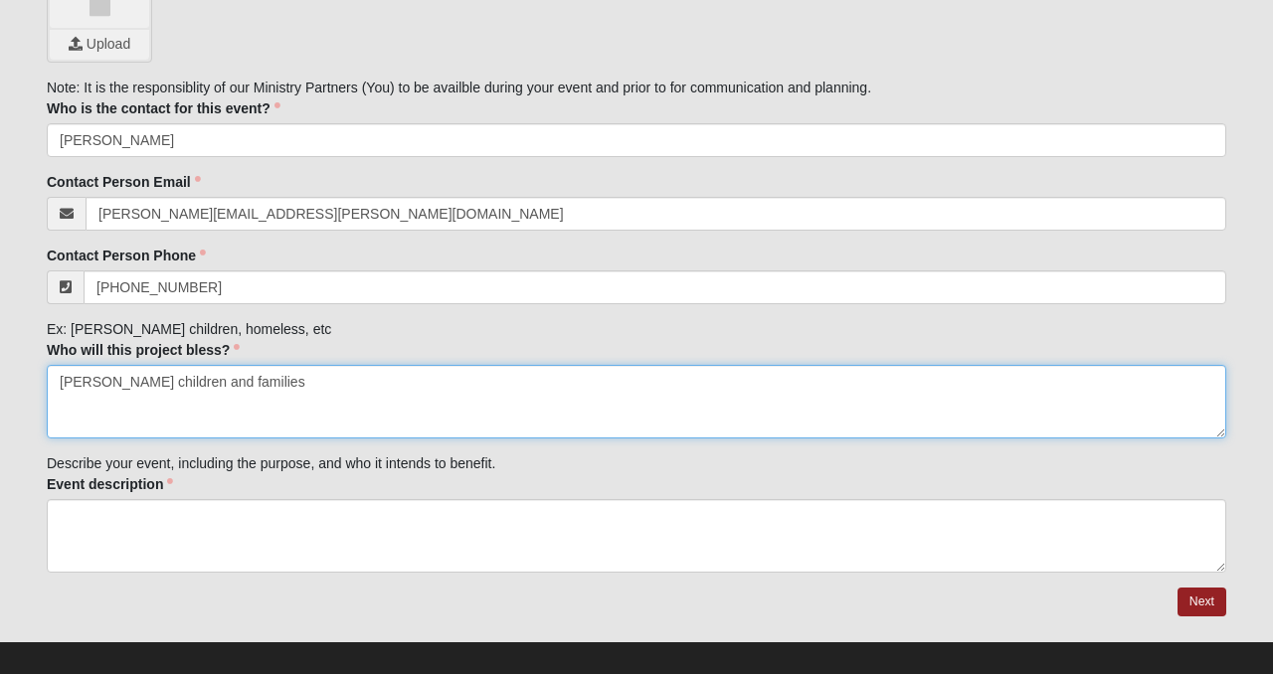
scroll to position [1587, 0]
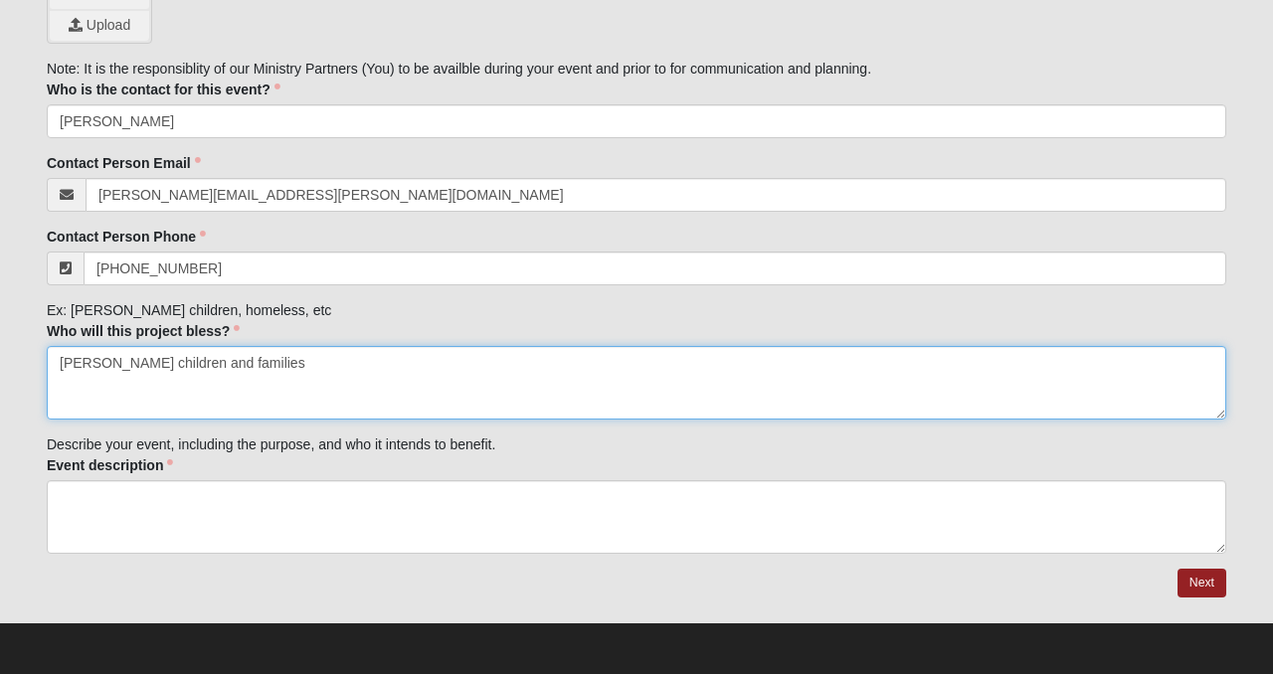
type textarea "Foster children and families"
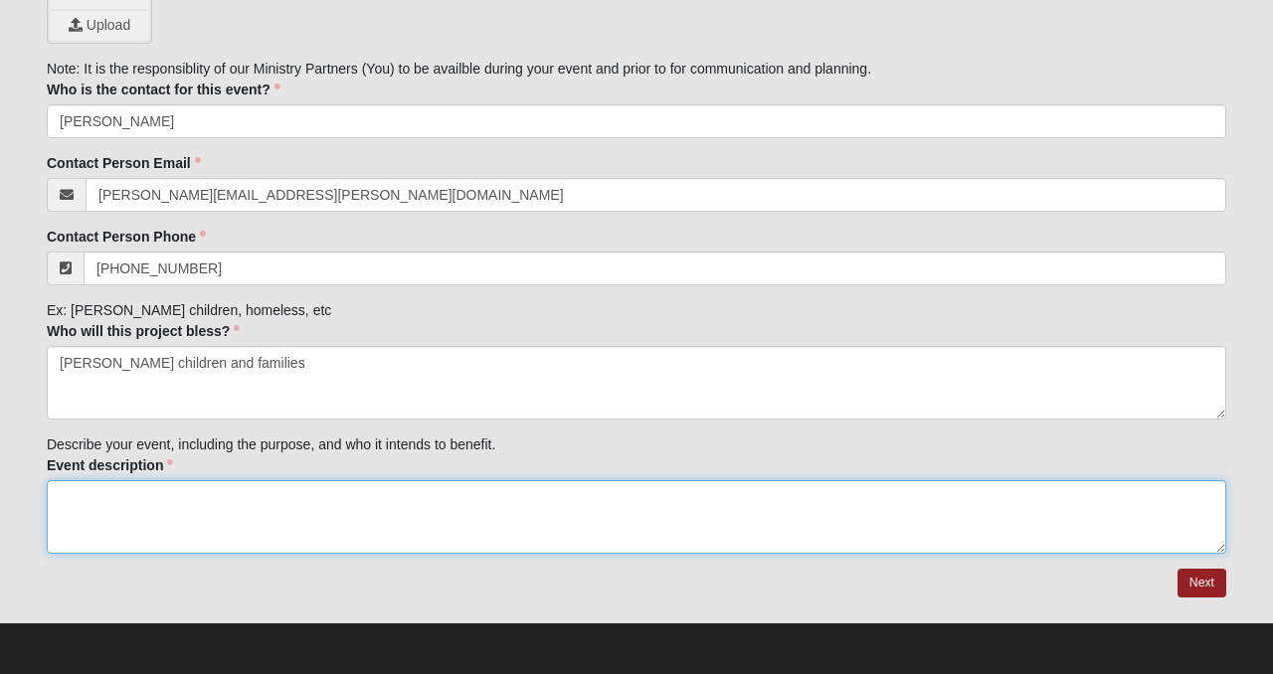
click at [111, 502] on textarea "Event description" at bounding box center [637, 517] width 1180 height 74
